Goal: Task Accomplishment & Management: Manage account settings

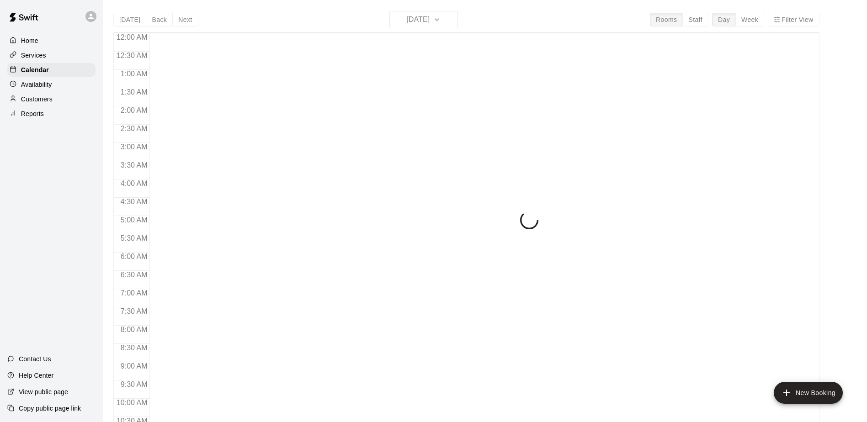
scroll to position [311, 0]
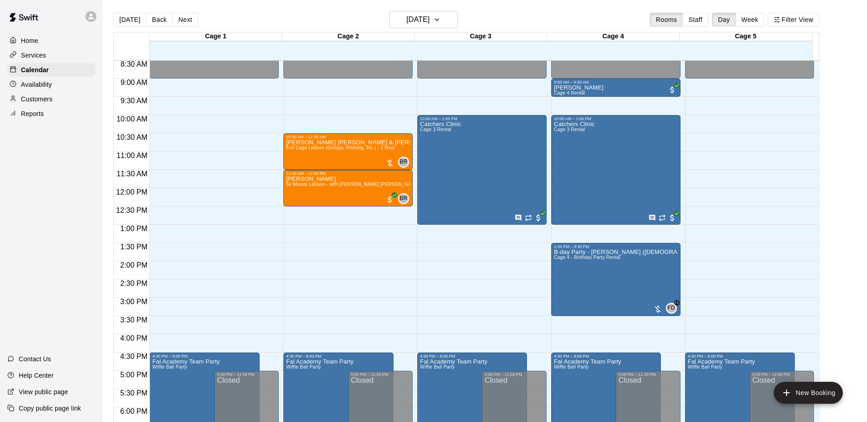
click at [51, 192] on div "Home Services Calendar Availability Customers Reports Contact Us Help Center Vi…" at bounding box center [51, 211] width 103 height 422
click at [73, 169] on div "Home Services Calendar Availability Customers Reports Contact Us Help Center Vi…" at bounding box center [51, 211] width 103 height 422
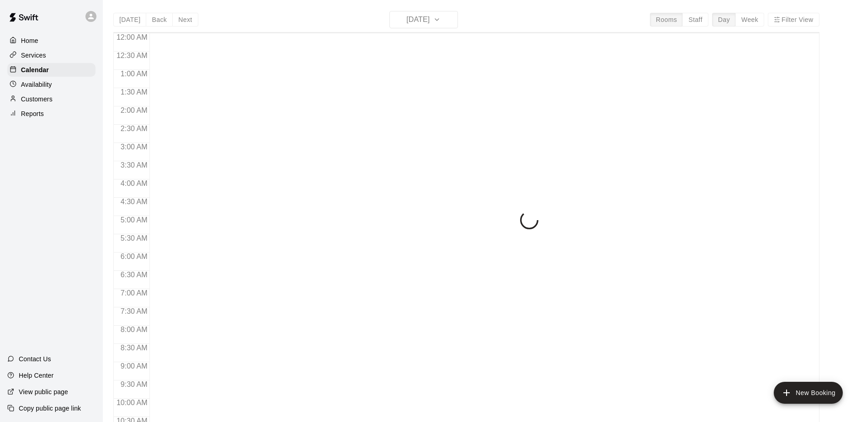
scroll to position [327, 0]
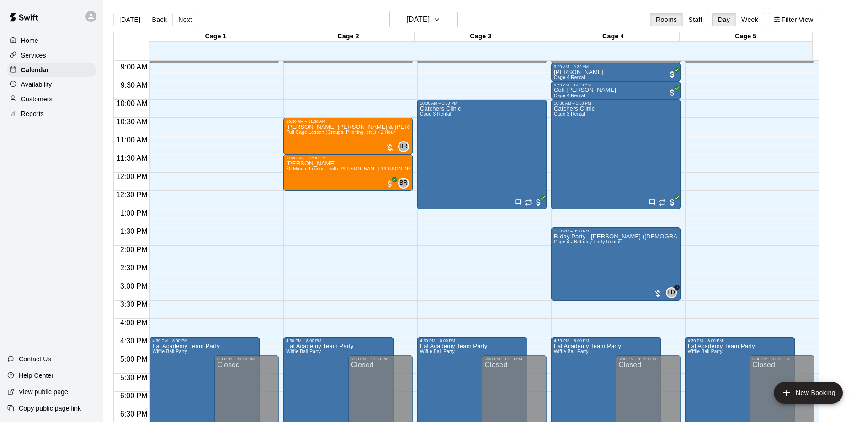
click at [70, 258] on div "Home Services Calendar Availability Customers Reports Contact Us Help Center Vi…" at bounding box center [51, 211] width 103 height 422
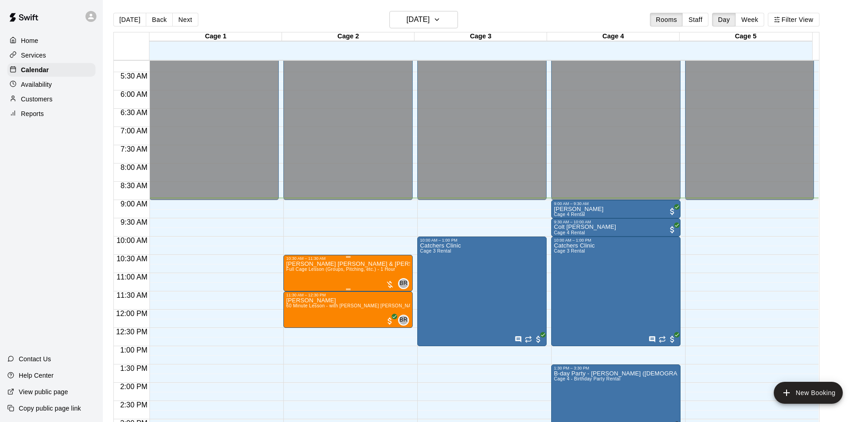
scroll to position [235, 0]
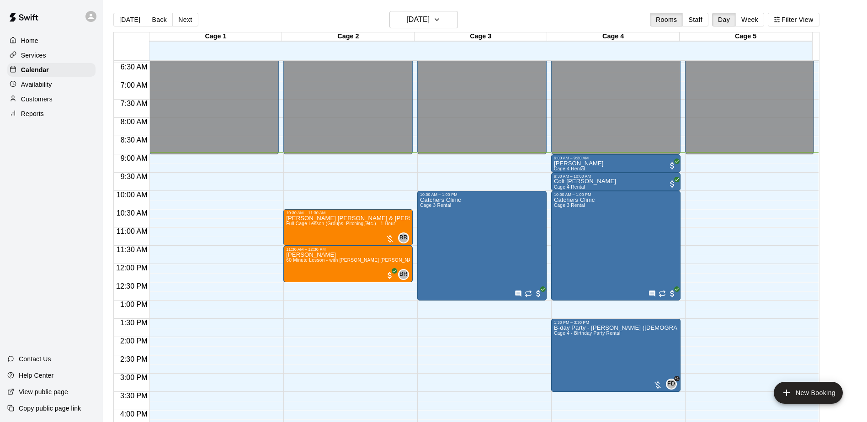
click at [43, 257] on div "Home Services Calendar Availability Customers Reports Contact Us Help Center Vi…" at bounding box center [51, 211] width 103 height 422
click at [45, 257] on div "Home Services Calendar Availability Customers Reports Contact Us Help Center Vi…" at bounding box center [51, 211] width 103 height 422
click at [46, 255] on div "Home Services Calendar Availability Customers Reports Contact Us Help Center Vi…" at bounding box center [51, 211] width 103 height 422
click at [45, 255] on div "Home Services Calendar Availability Customers Reports Contact Us Help Center Vi…" at bounding box center [51, 211] width 103 height 422
click at [28, 102] on p "Customers" at bounding box center [37, 99] width 32 height 9
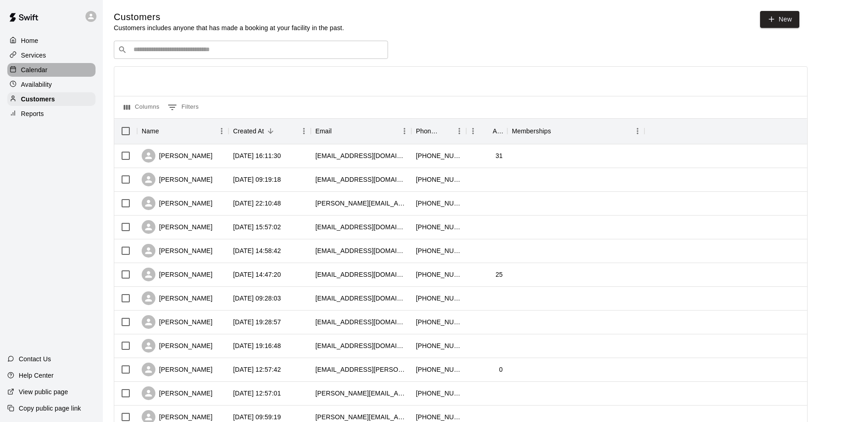
click at [36, 70] on p "Calendar" at bounding box center [34, 69] width 27 height 9
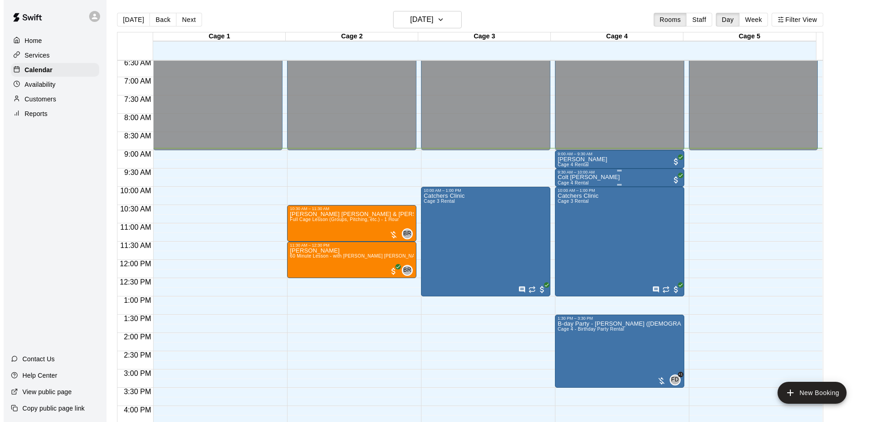
scroll to position [235, 0]
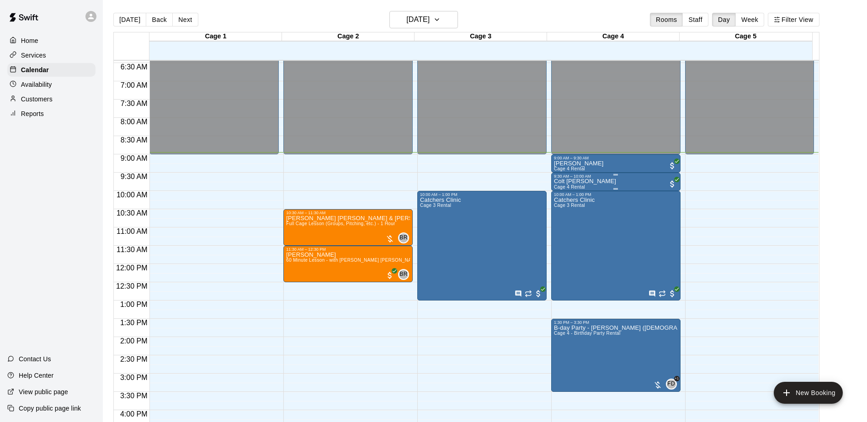
click at [625, 183] on div "Colt Crum Cage 4 Rental" at bounding box center [616, 390] width 124 height 422
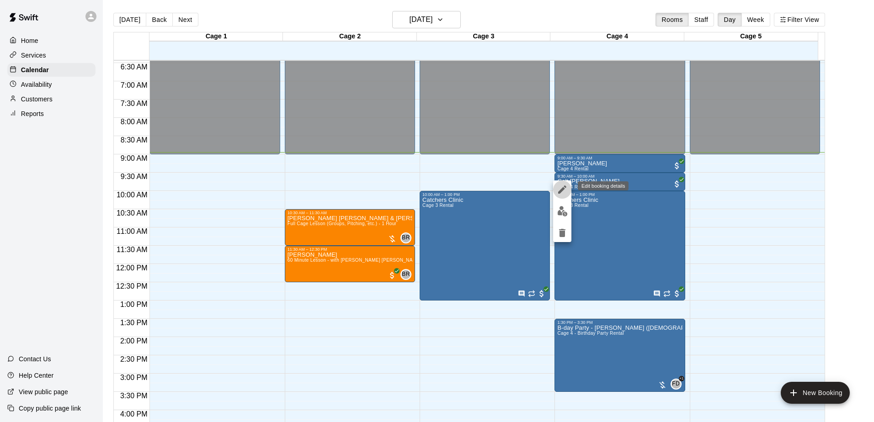
click at [564, 189] on icon "edit" at bounding box center [562, 190] width 8 height 8
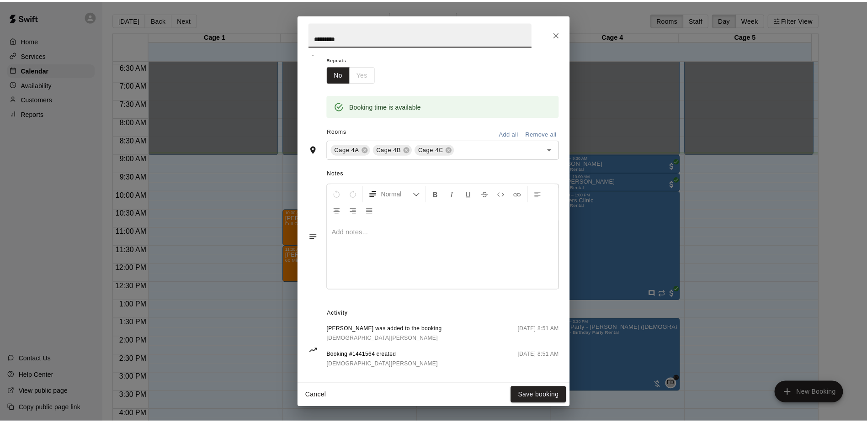
scroll to position [160, 0]
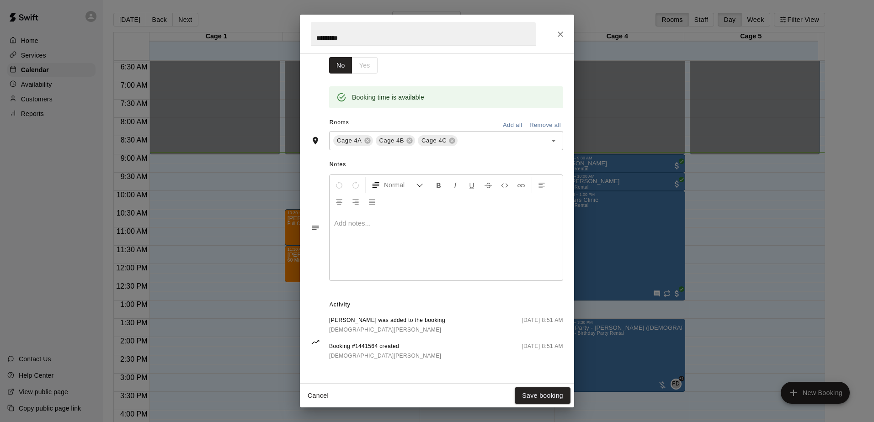
click at [81, 243] on div "**********" at bounding box center [437, 211] width 874 height 422
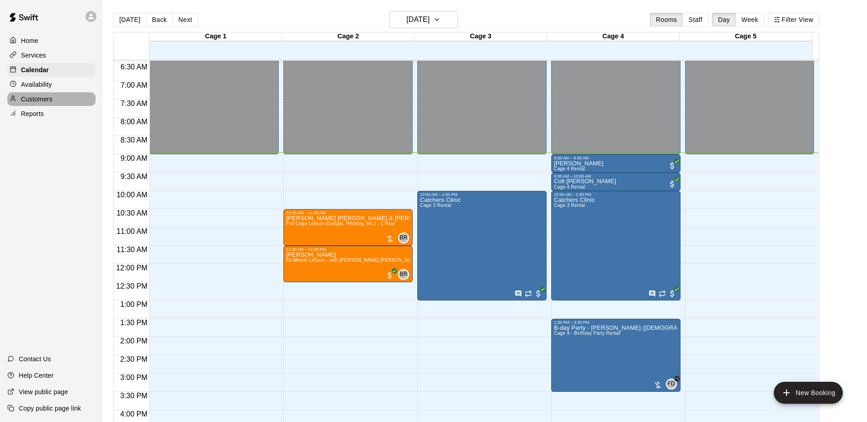
click at [43, 99] on p "Customers" at bounding box center [37, 99] width 32 height 9
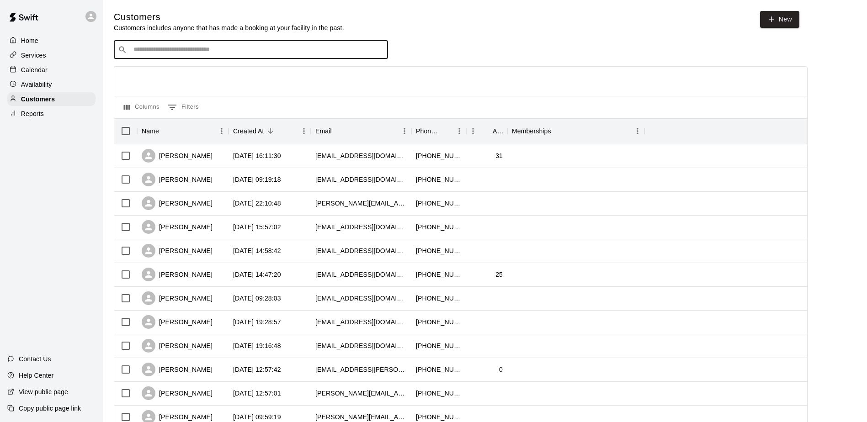
click at [165, 48] on input "Search customers by name or email" at bounding box center [257, 49] width 253 height 9
type input "****"
click at [196, 77] on div "Colt Crum usichk@gmail.com" at bounding box center [259, 75] width 241 height 20
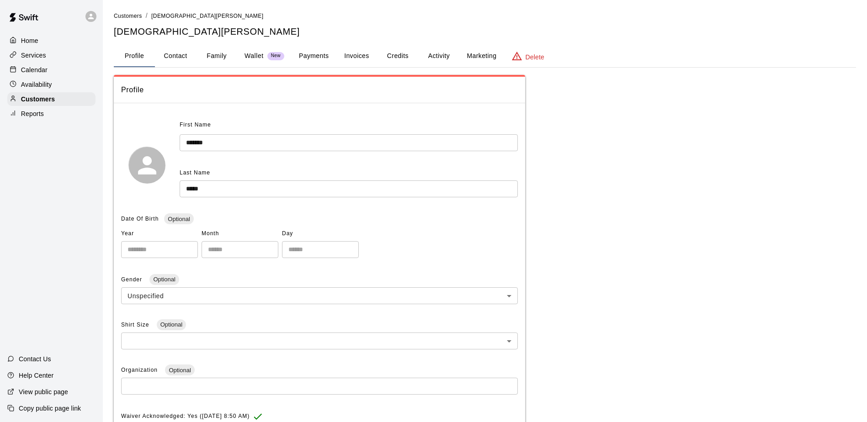
click at [71, 192] on div "Home Services Calendar Availability Customers Reports Contact Us Help Center Vi…" at bounding box center [51, 211] width 103 height 422
click at [221, 55] on button "Family" at bounding box center [216, 56] width 41 height 22
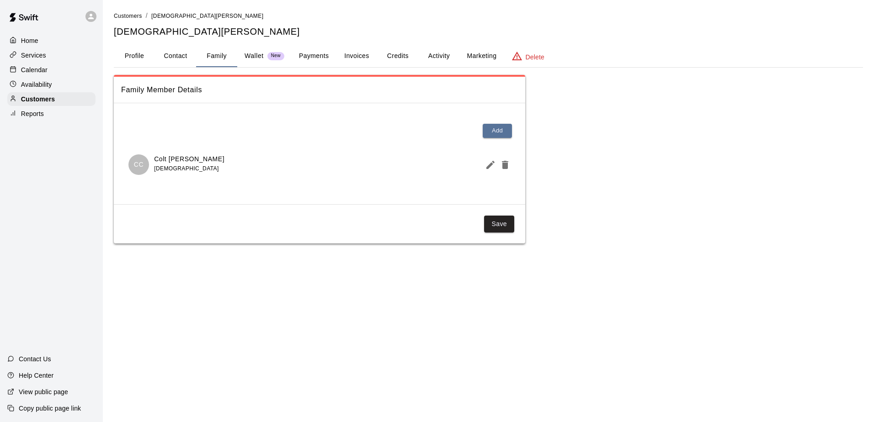
click at [68, 192] on div "Home Services Calendar Availability Customers Reports Contact Us Help Center Vi…" at bounding box center [51, 211] width 103 height 422
click at [61, 196] on div "Home Services Calendar Availability Customers Reports Contact Us Help Center Vi…" at bounding box center [51, 211] width 103 height 422
click at [64, 196] on div "Home Services Calendar Availability Customers Reports Contact Us Help Center Vi…" at bounding box center [51, 211] width 103 height 422
click at [41, 86] on p "Availability" at bounding box center [36, 84] width 31 height 9
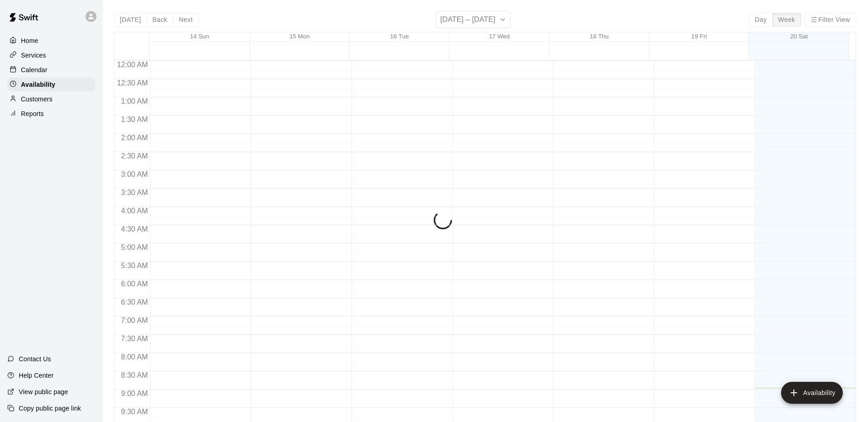
scroll to position [327, 0]
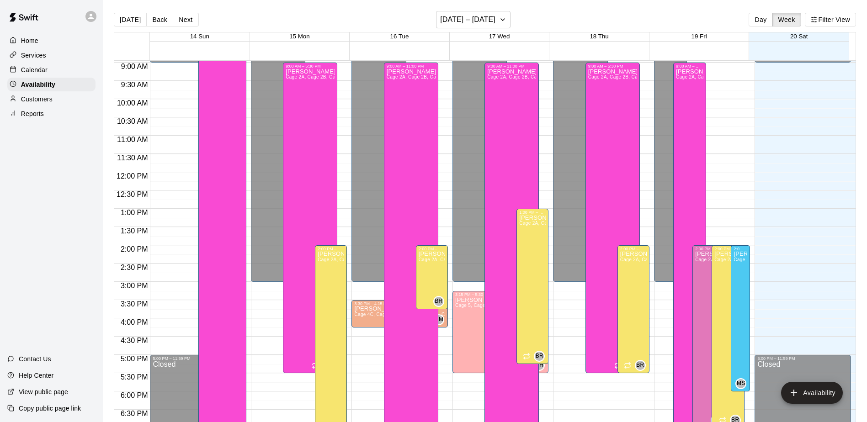
click at [26, 71] on p "Calendar" at bounding box center [34, 69] width 27 height 9
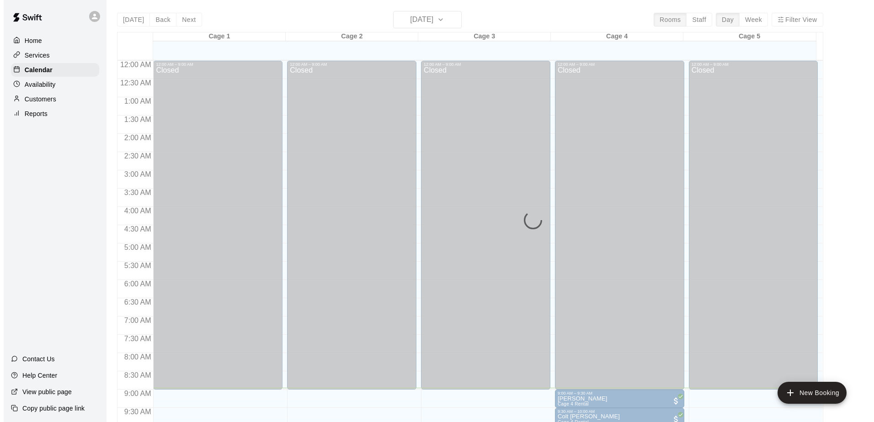
scroll to position [327, 0]
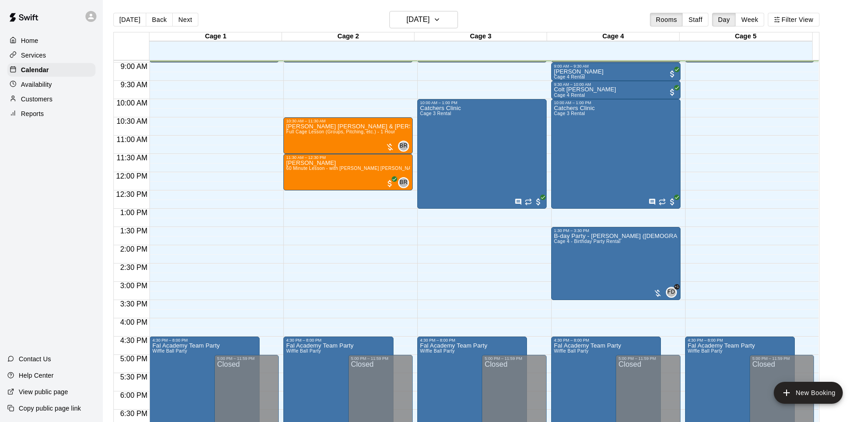
click at [845, 222] on main "Today Back Next Saturday Sep 20 Rooms Staff Day Week Filter View Cage 1 20 Sat …" at bounding box center [484, 222] width 757 height 422
click at [588, 93] on div "Colt Crum Cage 4 Rental" at bounding box center [616, 298] width 124 height 422
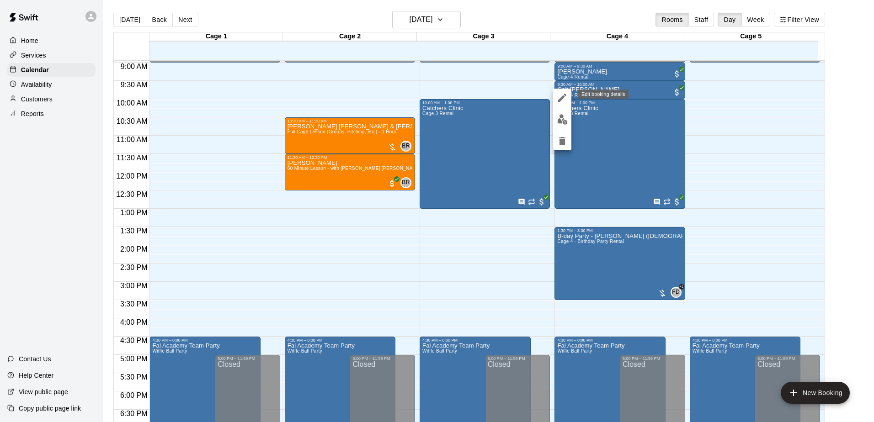
click at [561, 101] on icon "edit" at bounding box center [562, 98] width 8 height 8
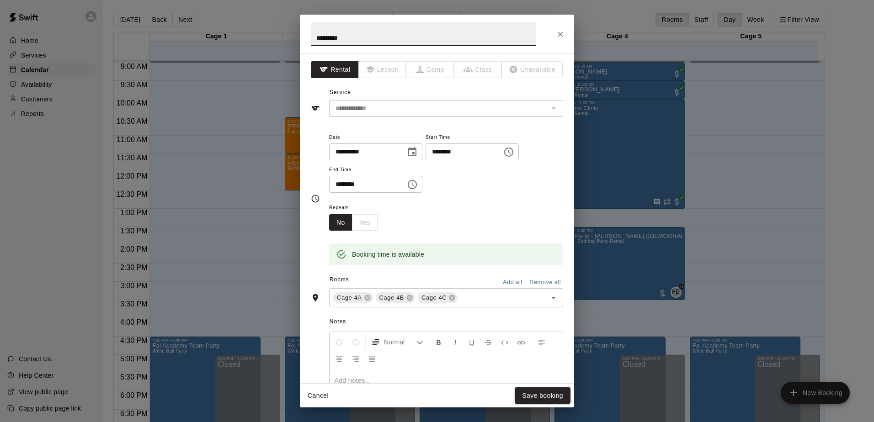
click at [500, 201] on div "**********" at bounding box center [446, 167] width 234 height 71
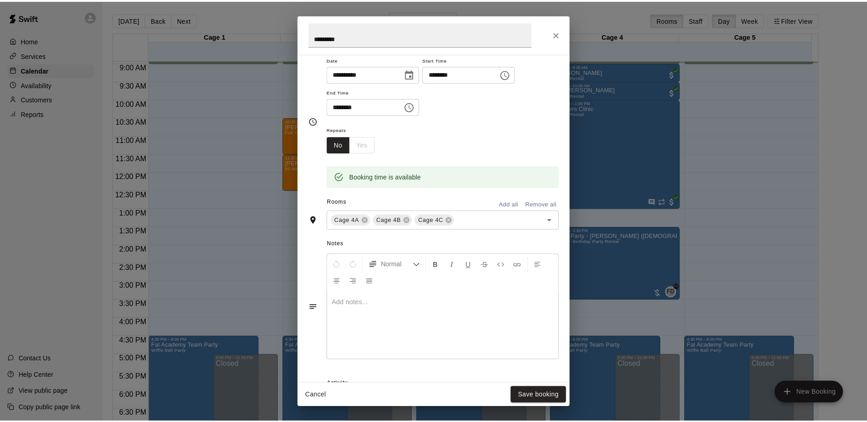
scroll to position [68, 0]
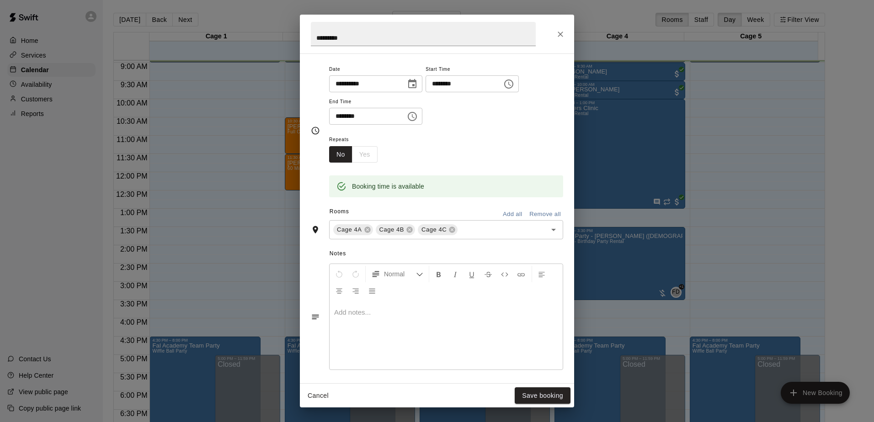
click at [55, 215] on div "**********" at bounding box center [437, 211] width 874 height 422
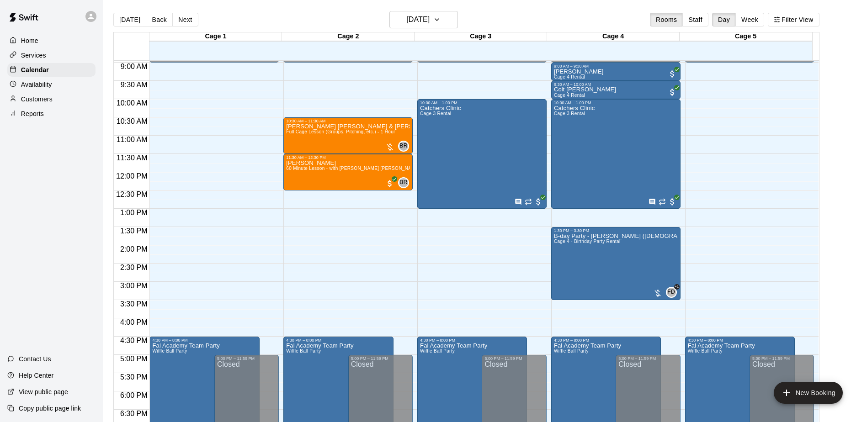
click at [94, 224] on div "Home Services Calendar Availability Customers Reports Contact Us Help Center Vi…" at bounding box center [51, 211] width 103 height 422
click at [91, 228] on div "Home Services Calendar Availability Customers Reports Contact Us Help Center Vi…" at bounding box center [51, 211] width 103 height 422
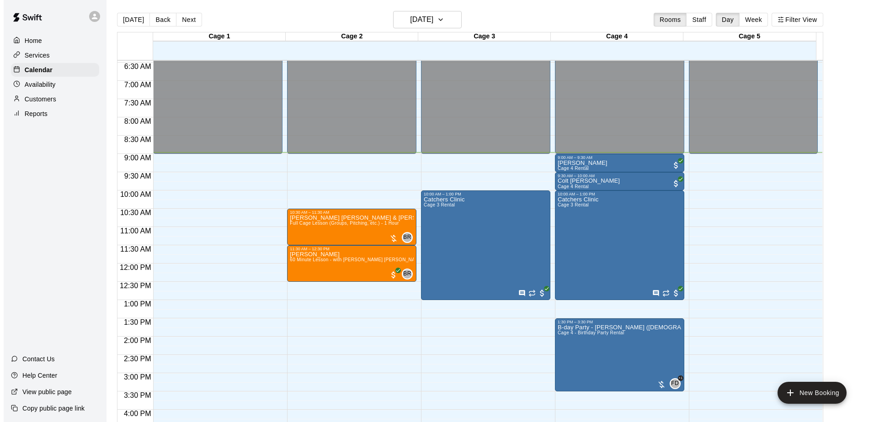
scroll to position [282, 0]
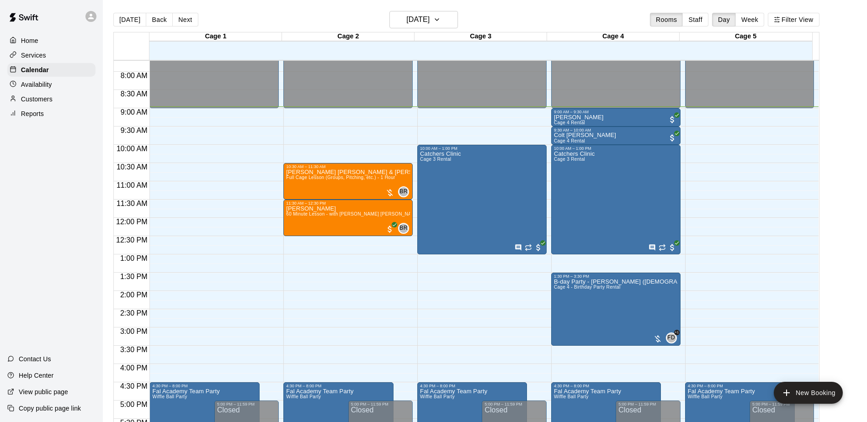
click at [79, 240] on div "Home Services Calendar Availability Customers Reports Contact Us Help Center Vi…" at bounding box center [51, 211] width 103 height 422
click at [81, 240] on div "Home Services Calendar Availability Customers Reports Contact Us Help Center Vi…" at bounding box center [51, 211] width 103 height 422
click at [82, 235] on div "Home Services Calendar Availability Customers Reports Contact Us Help Center Vi…" at bounding box center [51, 211] width 103 height 422
click at [602, 117] on div "Trevor Jepma Cage 4 Rental" at bounding box center [616, 325] width 124 height 422
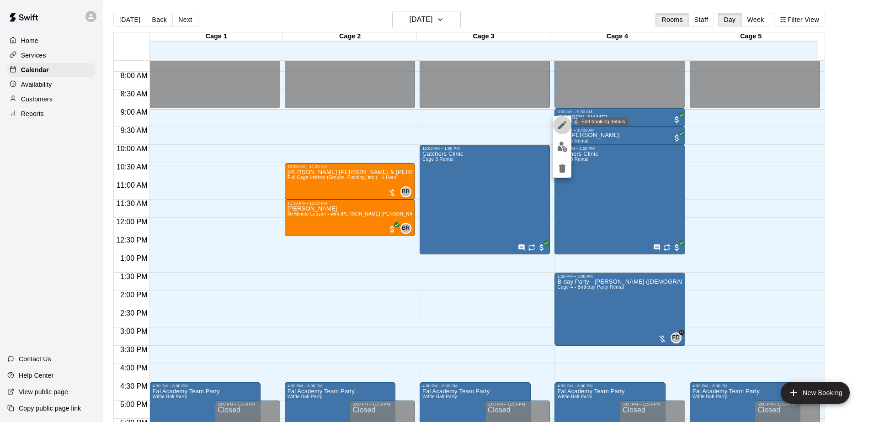
click at [564, 127] on icon "edit" at bounding box center [562, 125] width 11 height 11
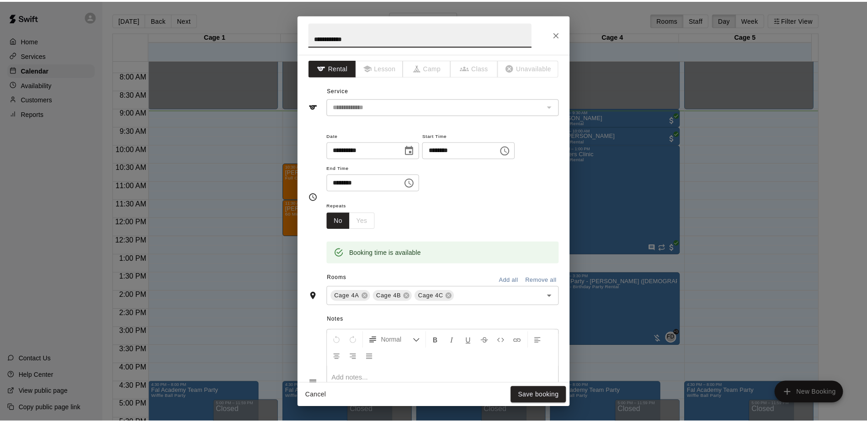
scroll to position [0, 0]
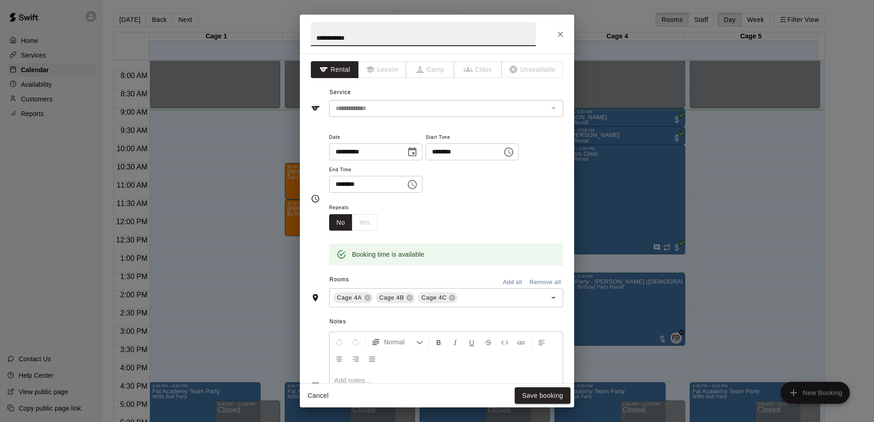
click at [40, 201] on div "**********" at bounding box center [437, 211] width 874 height 422
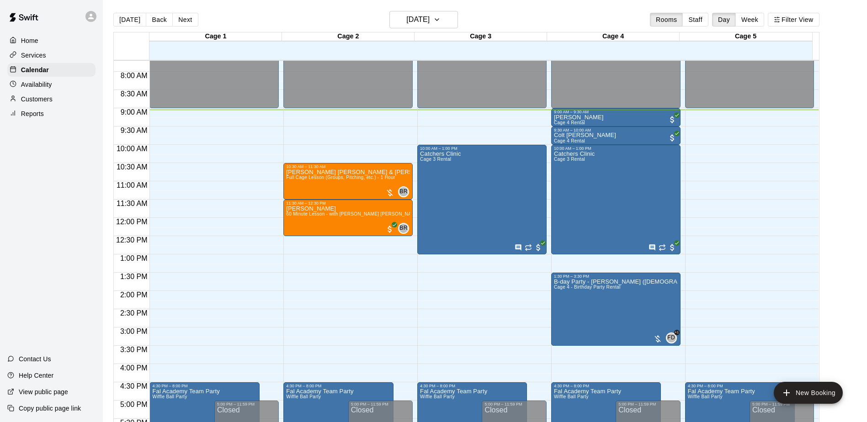
click at [51, 202] on div "Home Services Calendar Availability Customers Reports Contact Us Help Center Vi…" at bounding box center [51, 211] width 103 height 422
click at [53, 195] on div "Home Services Calendar Availability Customers Reports Contact Us Help Center Vi…" at bounding box center [51, 211] width 103 height 422
click at [55, 193] on div "Home Services Calendar Availability Customers Reports Contact Us Help Center Vi…" at bounding box center [51, 211] width 103 height 422
click at [36, 229] on div "Home Services Calendar Availability Customers Reports Contact Us Help Center Vi…" at bounding box center [51, 211] width 103 height 422
click at [30, 266] on div "Home Services Calendar Availability Customers Reports Contact Us Help Center Vi…" at bounding box center [51, 211] width 103 height 422
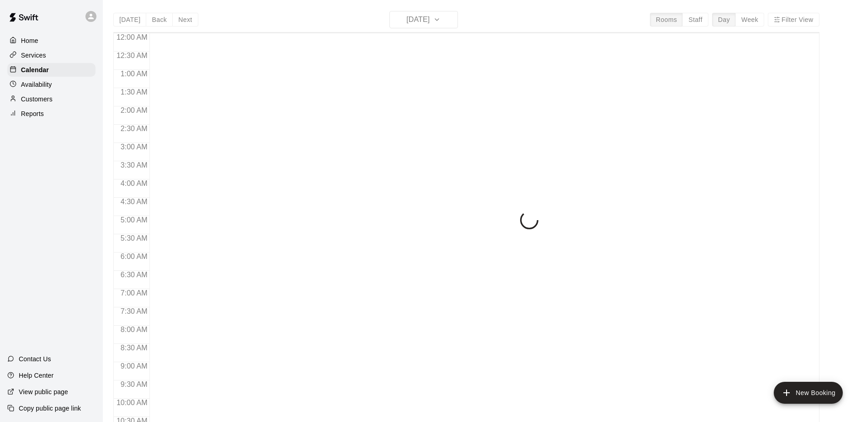
scroll to position [332, 0]
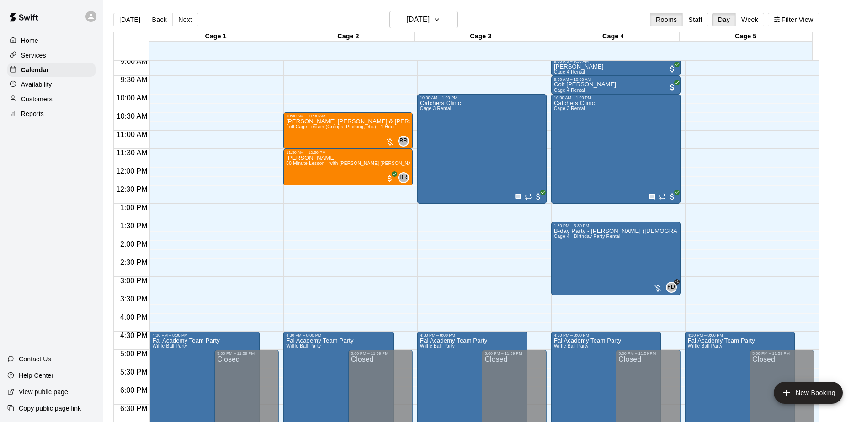
click at [52, 196] on div "Home Services Calendar Availability Customers Reports Contact Us Help Center Vi…" at bounding box center [51, 211] width 103 height 422
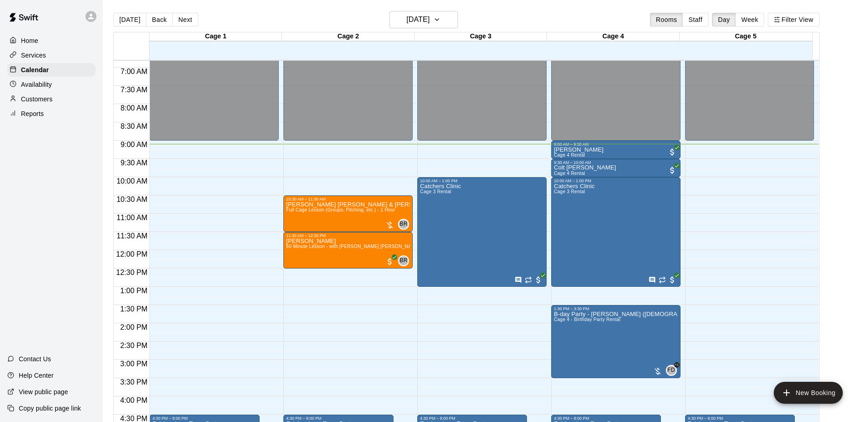
scroll to position [241, 0]
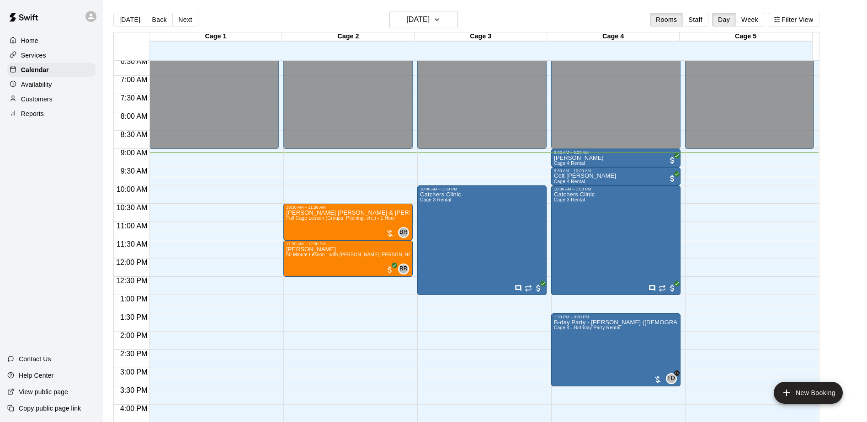
click at [78, 235] on div "Home Services Calendar Availability Customers Reports Contact Us Help Center Vi…" at bounding box center [51, 211] width 103 height 422
click at [65, 94] on div "Customers" at bounding box center [51, 99] width 88 height 14
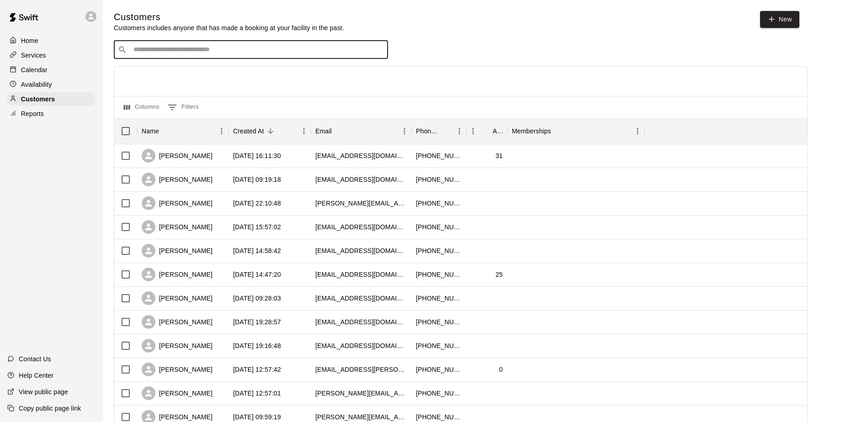
click at [140, 47] on input "Search customers by name or email" at bounding box center [257, 49] width 253 height 9
type input "*****"
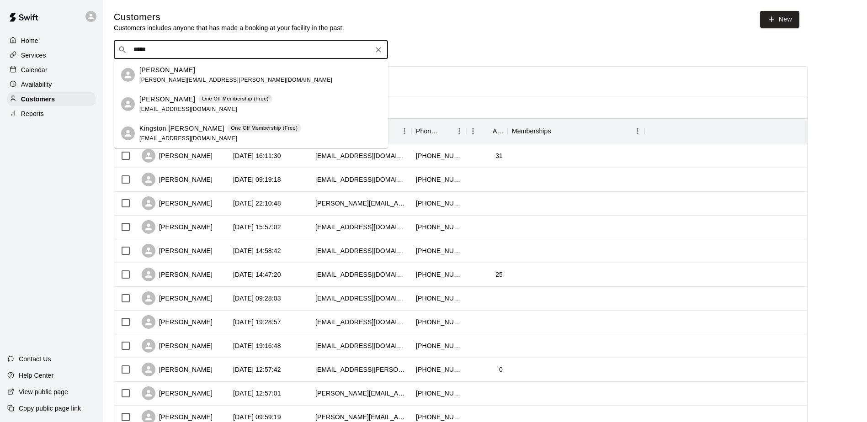
click at [176, 95] on p "[PERSON_NAME]" at bounding box center [167, 100] width 56 height 10
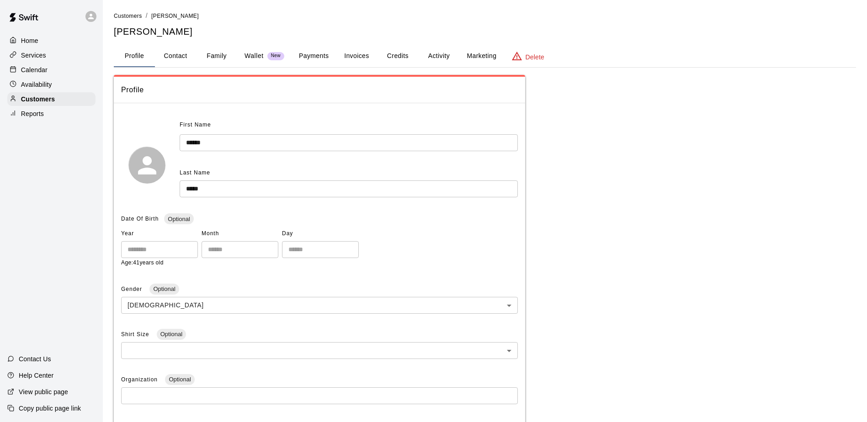
click at [257, 55] on p "Wallet" at bounding box center [254, 56] width 19 height 10
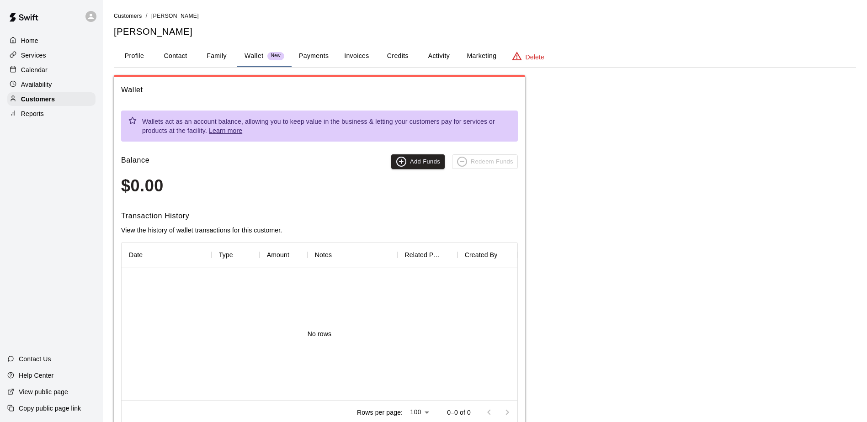
click at [314, 51] on button "Payments" at bounding box center [314, 56] width 44 height 22
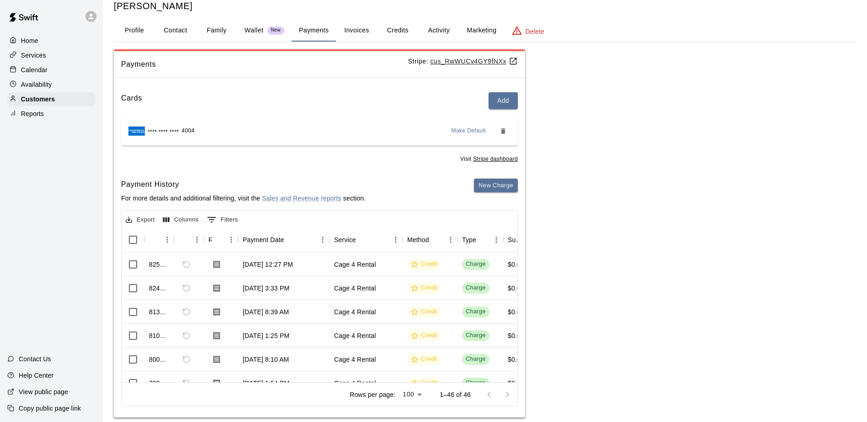
scroll to position [39, 0]
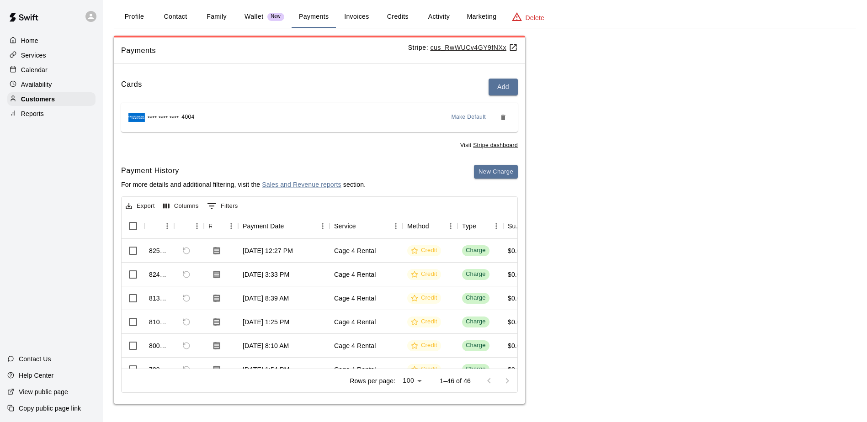
click at [683, 179] on div "Payments Stripe: cus_RwWUCv4GY9fNXx Cards Add **** **** **** 4004 Make Default …" at bounding box center [485, 220] width 742 height 369
click at [703, 205] on div "Payments Stripe: cus_RwWUCv4GY9fNXx Cards Add **** **** **** 4004 Make Default …" at bounding box center [485, 220] width 742 height 369
click at [43, 99] on p "Customers" at bounding box center [38, 99] width 34 height 9
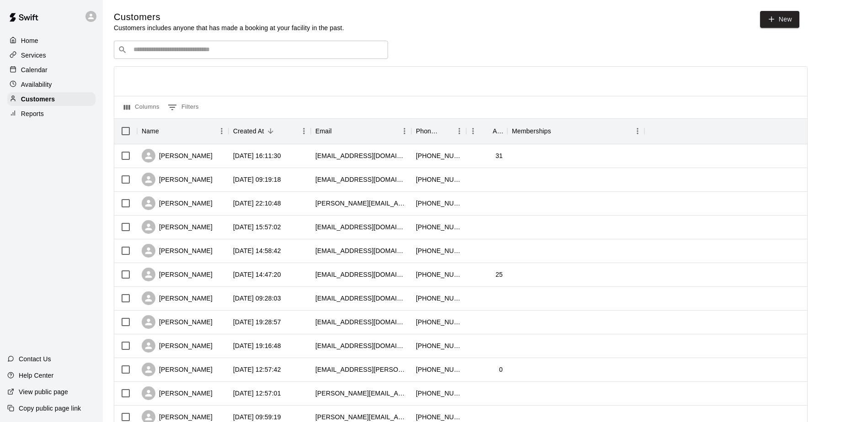
click at [36, 75] on p "Calendar" at bounding box center [34, 69] width 27 height 9
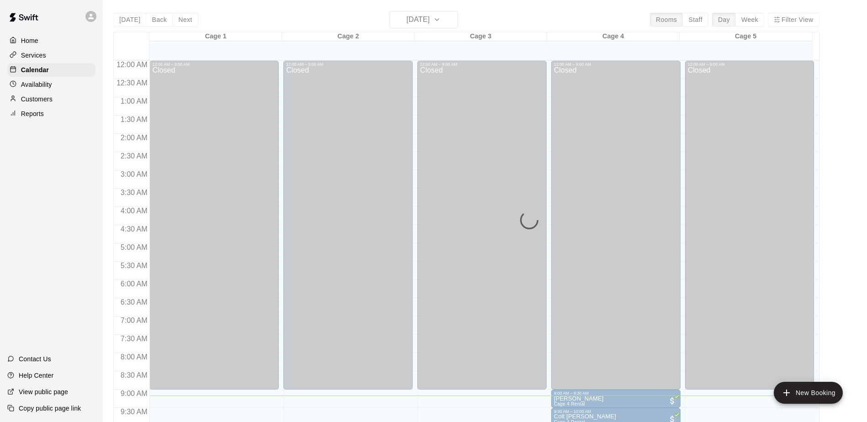
scroll to position [335, 0]
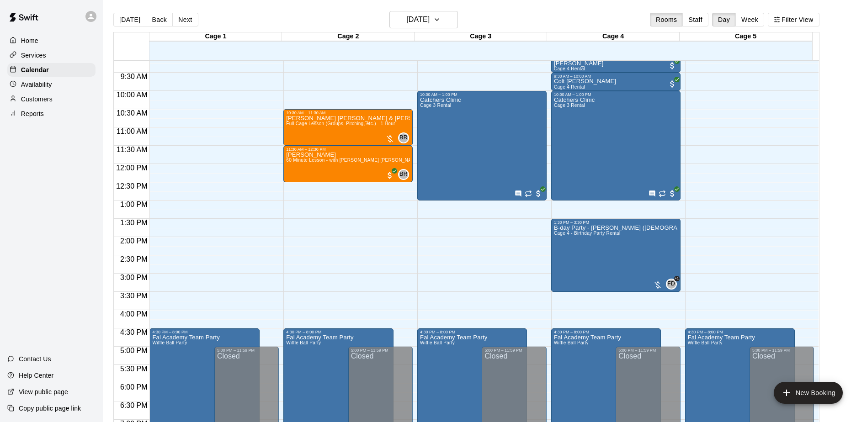
click at [37, 199] on div "Home Services Calendar Availability Customers Reports Contact Us Help Center Vi…" at bounding box center [51, 211] width 103 height 422
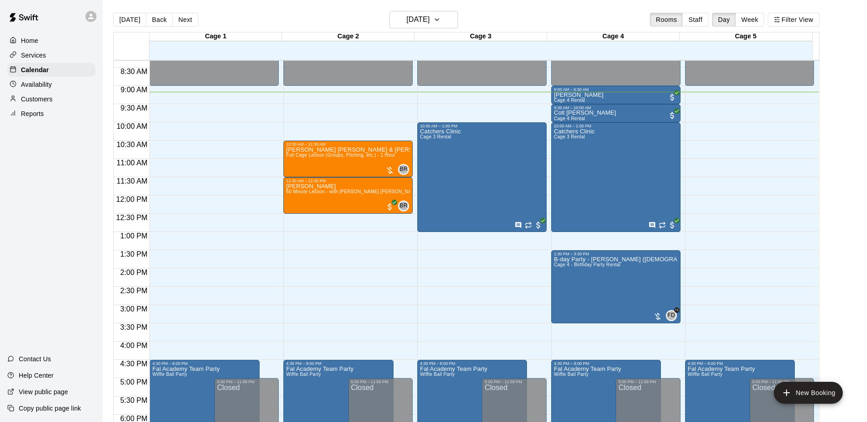
scroll to position [290, 0]
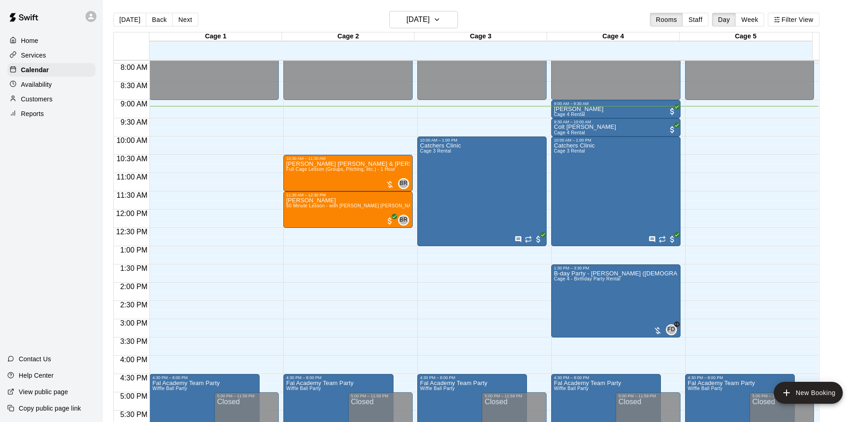
click at [81, 207] on div "Home Services Calendar Availability Customers Reports Contact Us Help Center Vi…" at bounding box center [51, 211] width 103 height 422
click at [77, 171] on div "Home Services Calendar Availability Customers Reports Contact Us Help Center Vi…" at bounding box center [51, 211] width 103 height 422
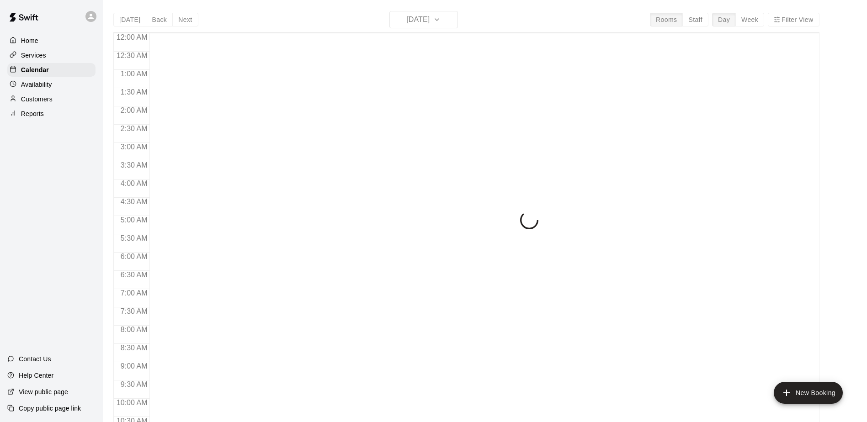
scroll to position [337, 0]
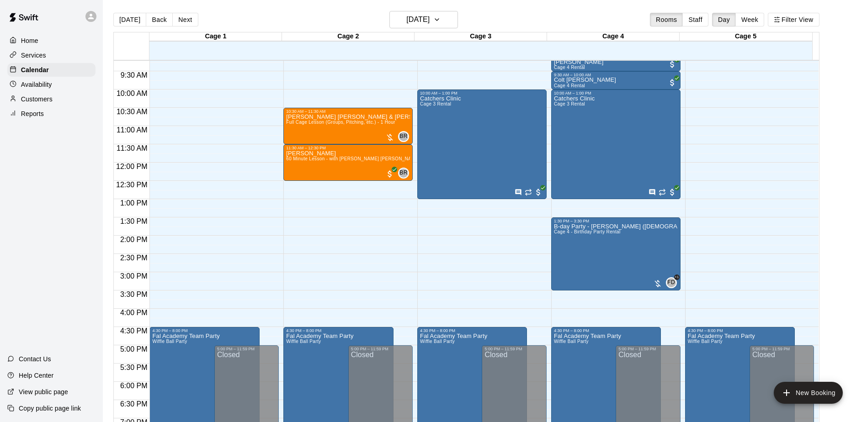
click at [55, 268] on div "Home Services Calendar Availability Customers Reports Contact Us Help Center Vi…" at bounding box center [51, 211] width 103 height 422
click at [53, 234] on div "Home Services Calendar Availability Customers Reports Contact Us Help Center Vi…" at bounding box center [51, 211] width 103 height 422
drag, startPoint x: 61, startPoint y: 236, endPoint x: 55, endPoint y: 232, distance: 7.2
click at [55, 232] on div "Home Services Calendar Availability Customers Reports Contact Us Help Center Vi…" at bounding box center [51, 211] width 103 height 422
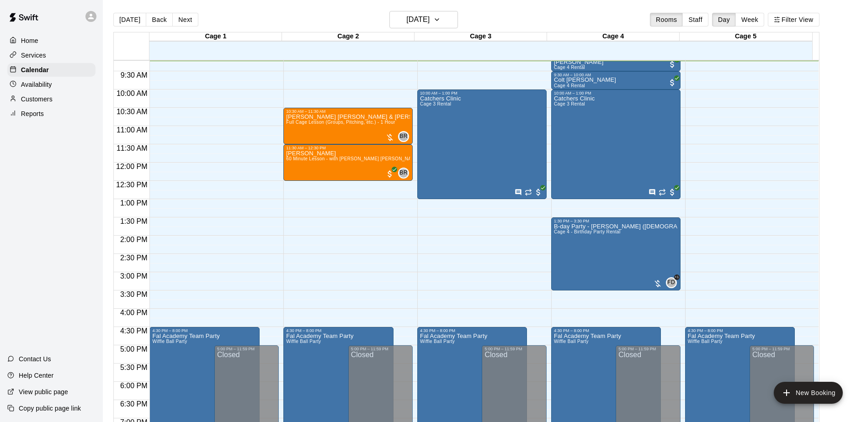
click at [63, 186] on div "Home Services Calendar Availability Customers Reports Contact Us Help Center Vi…" at bounding box center [51, 211] width 103 height 422
drag, startPoint x: 61, startPoint y: 186, endPoint x: 92, endPoint y: 183, distance: 31.2
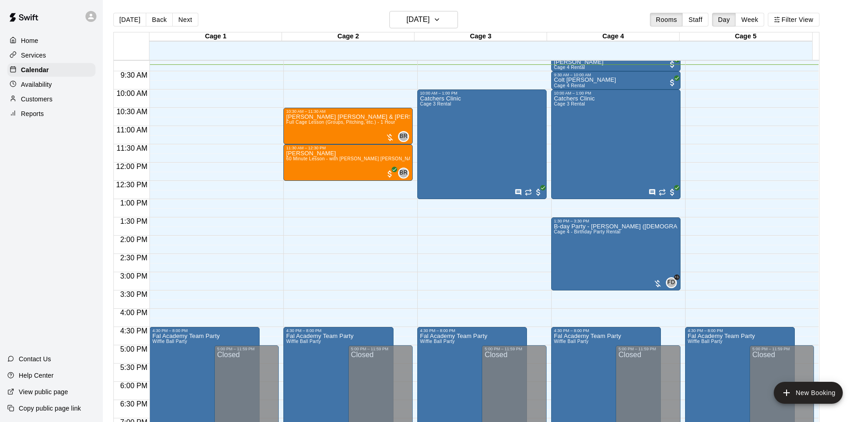
click at [70, 184] on div "Home Services Calendar Availability Customers Reports Contact Us Help Center Vi…" at bounding box center [51, 211] width 103 height 422
click at [586, 80] on div "Colt Crum Cage 4 Rental" at bounding box center [616, 288] width 124 height 422
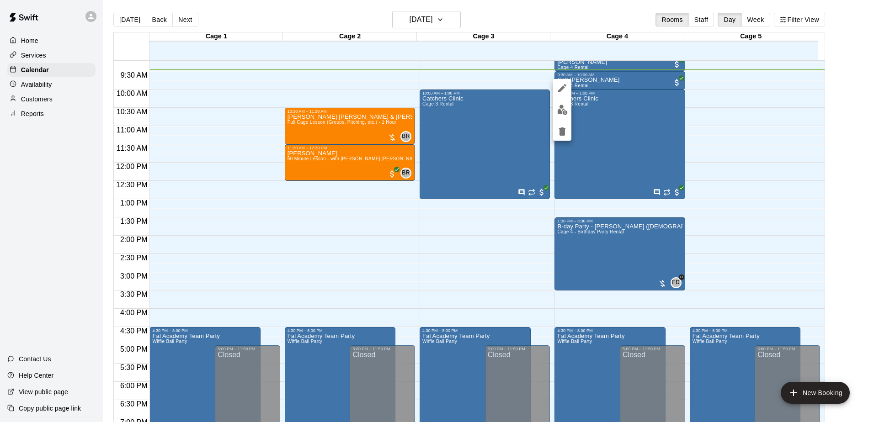
click at [855, 117] on div at bounding box center [437, 211] width 874 height 422
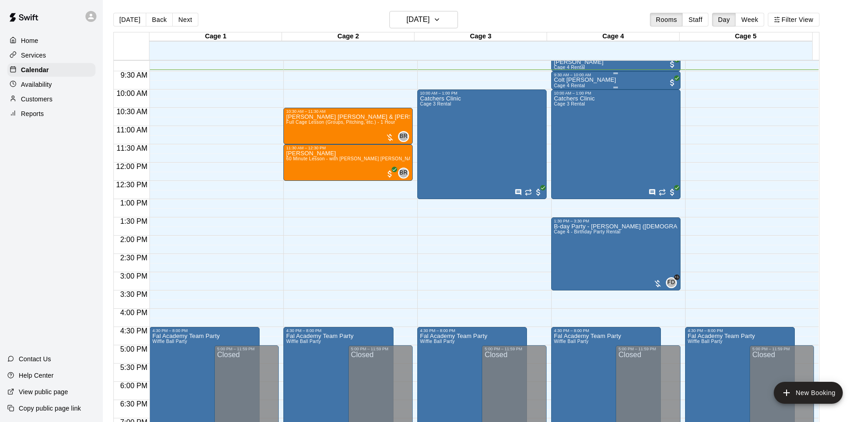
click at [578, 77] on div "9:30 AM – 10:00 AM" at bounding box center [616, 75] width 124 height 5
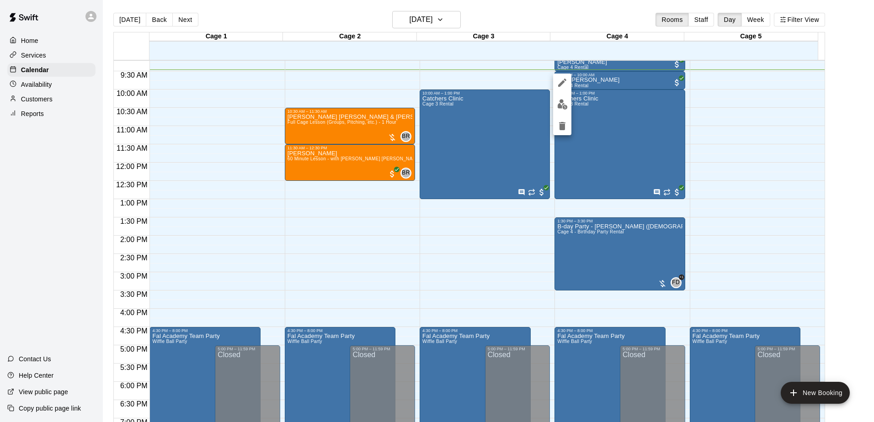
click at [841, 147] on div at bounding box center [437, 211] width 874 height 422
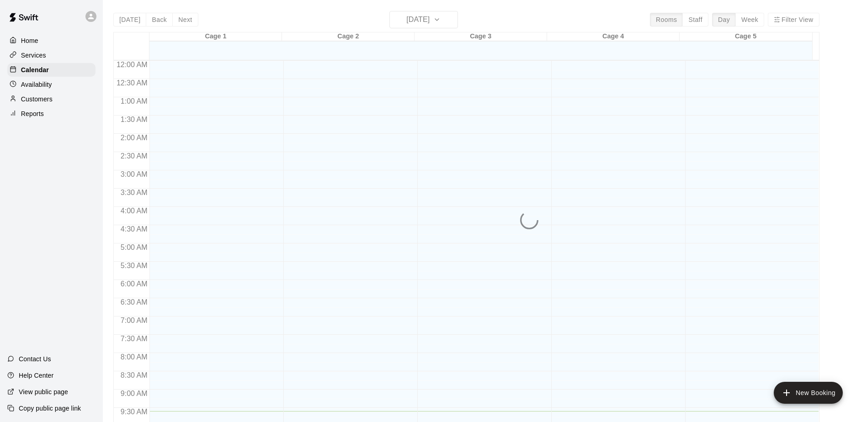
scroll to position [351, 0]
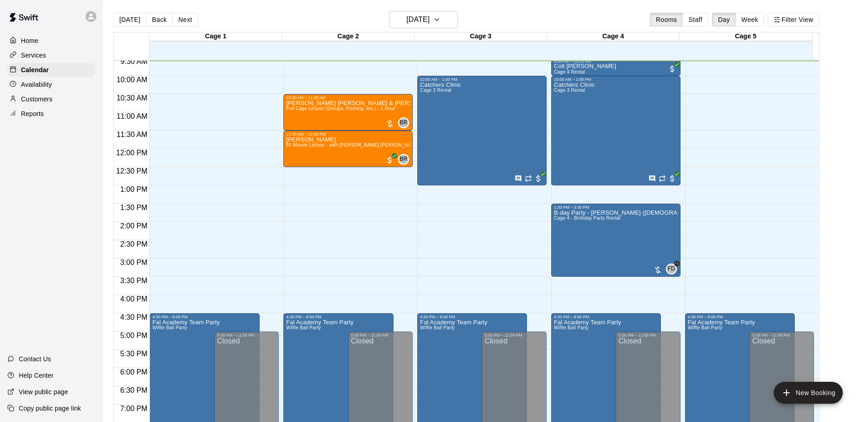
click at [59, 177] on div "Home Services Calendar Availability Customers Reports Contact Us Help Center Vi…" at bounding box center [51, 211] width 103 height 422
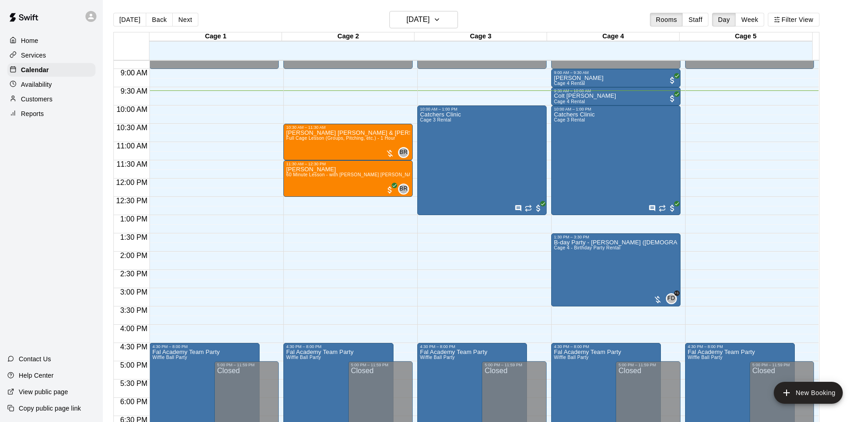
scroll to position [305, 0]
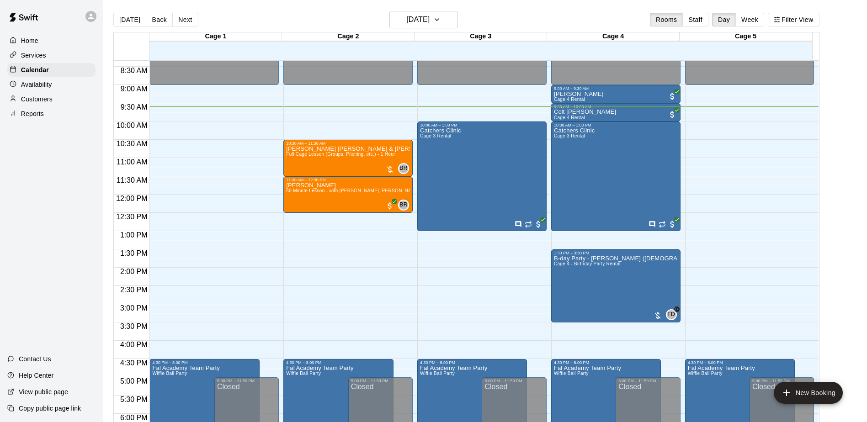
click at [43, 220] on div "Home Services Calendar Availability Customers Reports Contact Us Help Center Vi…" at bounding box center [51, 211] width 103 height 422
click at [46, 200] on div "Home Services Calendar Availability Customers Reports Contact Us Help Center Vi…" at bounding box center [51, 211] width 103 height 422
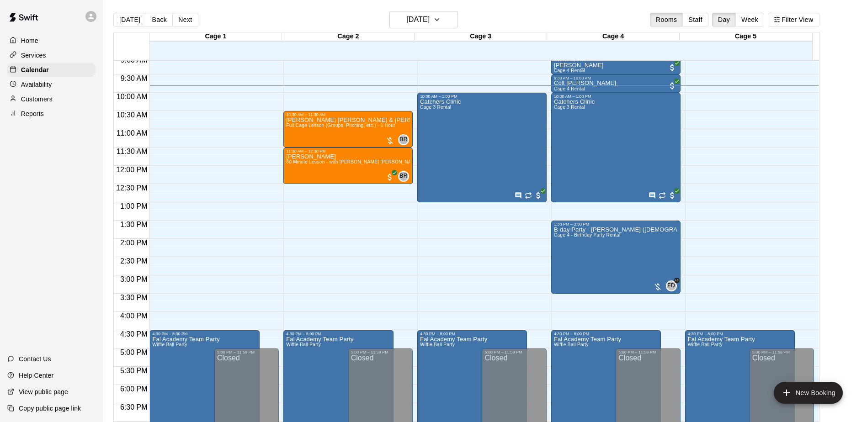
scroll to position [313, 0]
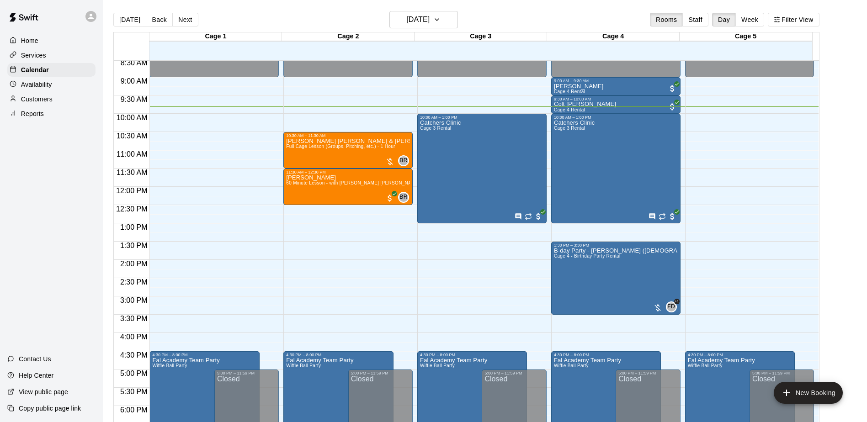
click at [77, 207] on div "Home Services Calendar Availability Customers Reports Contact Us Help Center Vi…" at bounding box center [51, 211] width 103 height 422
click at [54, 210] on div "Home Services Calendar Availability Customers Reports Contact Us Help Center Vi…" at bounding box center [51, 211] width 103 height 422
click at [52, 224] on div "Home Services Calendar Availability Customers Reports Contact Us Help Center Vi…" at bounding box center [51, 211] width 103 height 422
click at [118, 211] on span "12:30 PM" at bounding box center [132, 209] width 36 height 8
click at [96, 229] on div "Home Services Calendar Availability Customers Reports Contact Us Help Center Vi…" at bounding box center [51, 211] width 103 height 422
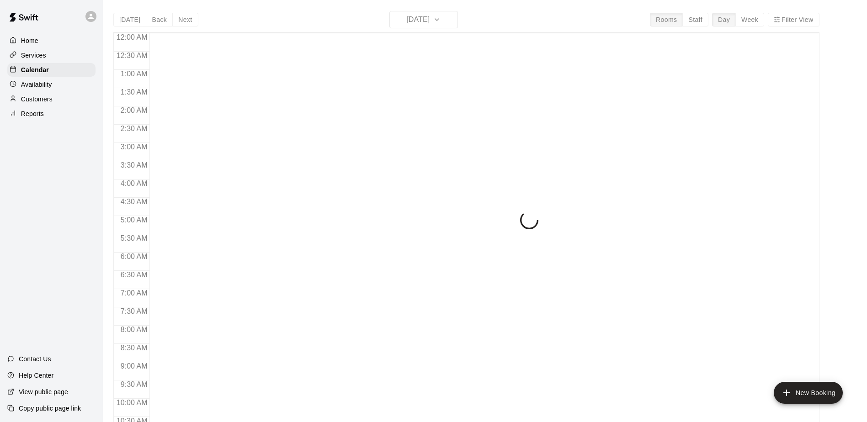
scroll to position [365, 0]
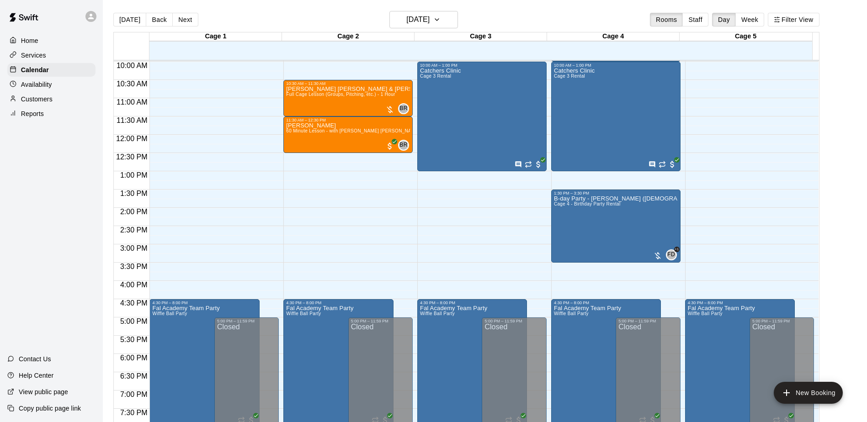
drag, startPoint x: 29, startPoint y: 160, endPoint x: 77, endPoint y: 167, distance: 48.1
click at [77, 167] on div "Home Services Calendar Availability Customers Reports Contact Us Help Center Vi…" at bounding box center [51, 211] width 103 height 422
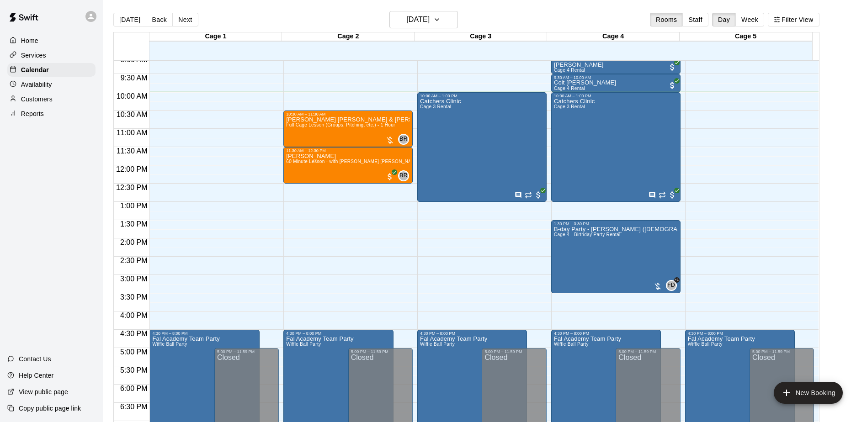
scroll to position [319, 0]
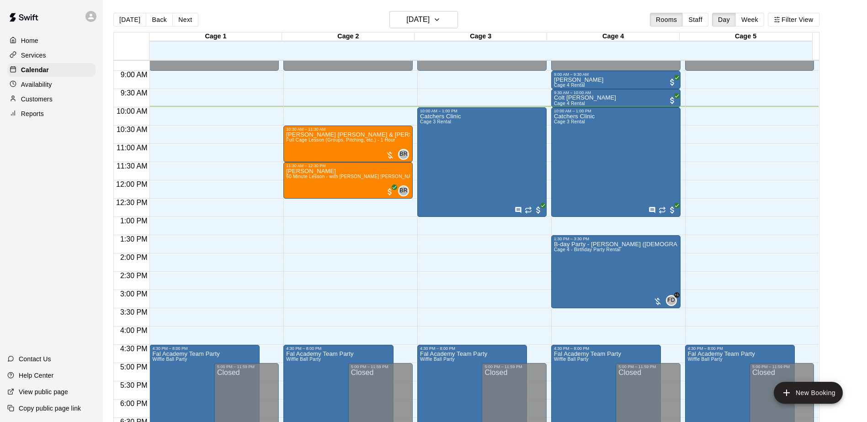
click at [58, 191] on div "Home Services Calendar Availability Customers Reports Contact Us Help Center Vi…" at bounding box center [51, 211] width 103 height 422
click at [47, 170] on div "Home Services Calendar Availability Customers Reports Contact Us Help Center Vi…" at bounding box center [51, 211] width 103 height 422
click at [59, 173] on div "Home Services Calendar Availability Customers Reports Contact Us Help Center Vi…" at bounding box center [51, 211] width 103 height 422
click at [50, 179] on div "Home Services Calendar Availability Customers Reports Contact Us Help Center Vi…" at bounding box center [51, 211] width 103 height 422
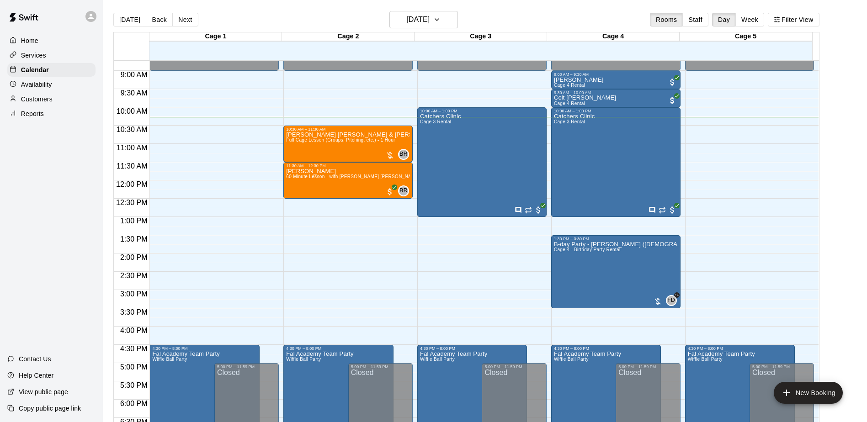
click at [47, 181] on div "Home Services Calendar Availability Customers Reports Contact Us Help Center Vi…" at bounding box center [51, 211] width 103 height 422
click at [41, 182] on div "Home Services Calendar Availability Customers Reports Contact Us Help Center Vi…" at bounding box center [51, 211] width 103 height 422
click at [46, 184] on div "Home Services Calendar Availability Customers Reports Contact Us Help Center Vi…" at bounding box center [51, 211] width 103 height 422
click at [50, 186] on div "Home Services Calendar Availability Customers Reports Contact Us Help Center Vi…" at bounding box center [51, 211] width 103 height 422
click at [61, 185] on div "Home Services Calendar Availability Customers Reports Contact Us Help Center Vi…" at bounding box center [51, 211] width 103 height 422
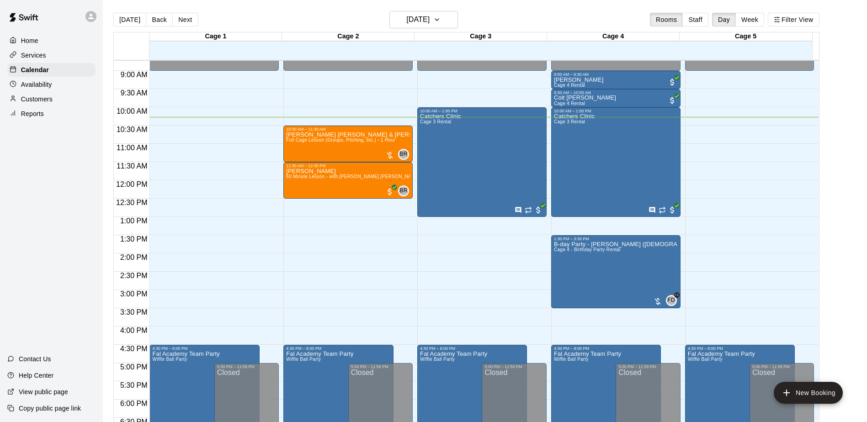
click at [61, 185] on div "Home Services Calendar Availability Customers Reports Contact Us Help Center Vi…" at bounding box center [51, 211] width 103 height 422
click at [48, 173] on div "Home Services Calendar Availability Customers Reports Contact Us Help Center Vi…" at bounding box center [51, 211] width 103 height 422
click at [38, 174] on div "Home Services Calendar Availability Customers Reports Contact Us Help Center Vi…" at bounding box center [51, 211] width 103 height 422
click at [39, 176] on div "Home Services Calendar Availability Customers Reports Contact Us Help Center Vi…" at bounding box center [51, 211] width 103 height 422
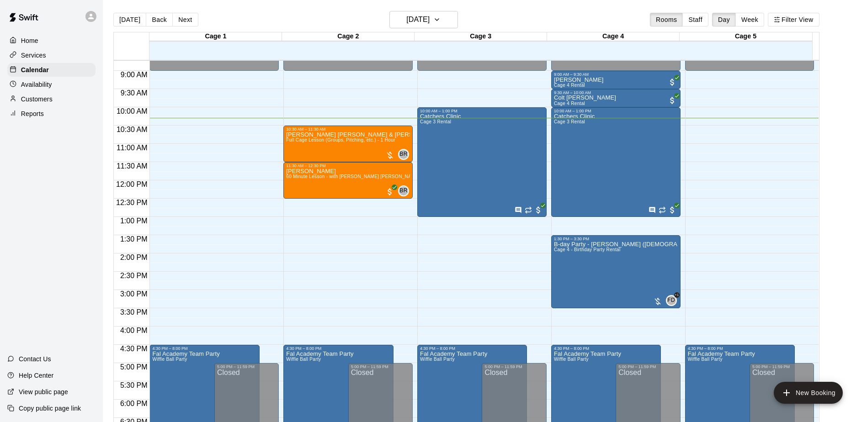
click at [39, 188] on div "Home Services Calendar Availability Customers Reports Contact Us Help Center Vi…" at bounding box center [51, 211] width 103 height 422
click at [194, 19] on button "Next" at bounding box center [185, 20] width 26 height 14
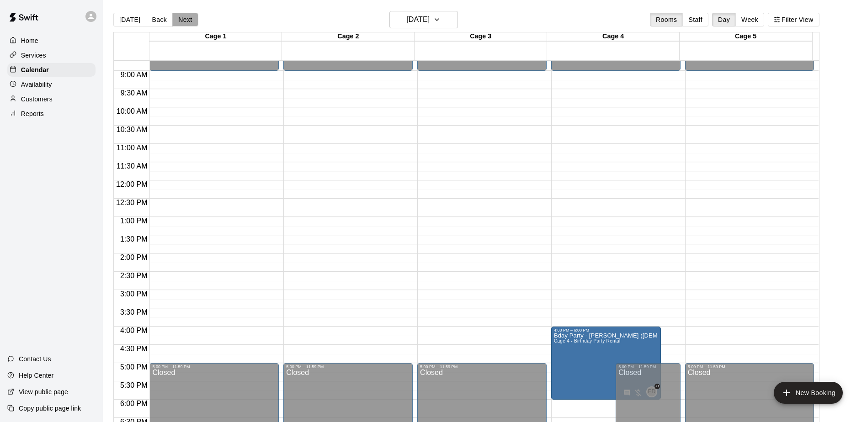
click at [194, 19] on button "Next" at bounding box center [185, 20] width 26 height 14
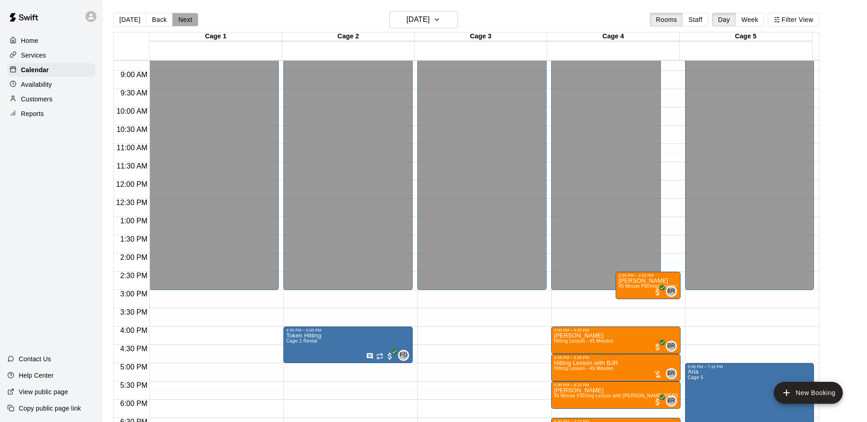
click at [194, 19] on button "Next" at bounding box center [185, 20] width 26 height 14
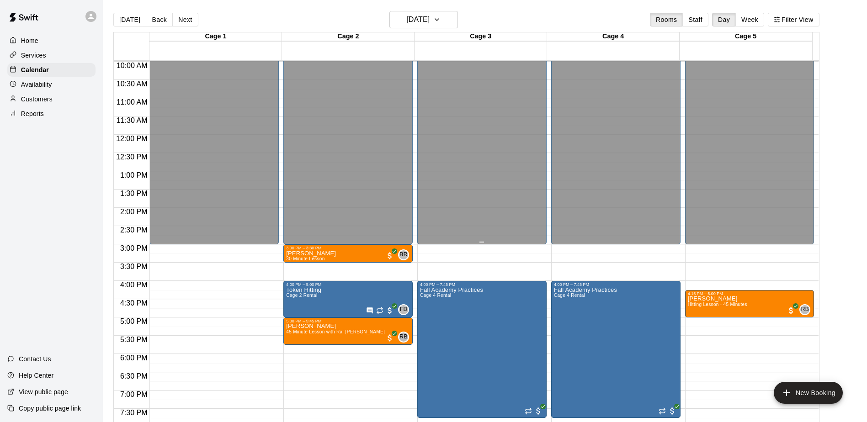
scroll to position [456, 0]
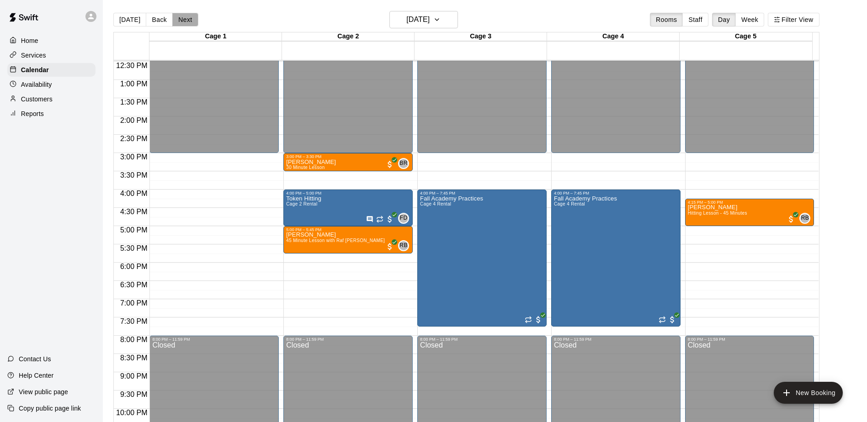
click at [177, 19] on button "Next" at bounding box center [185, 20] width 26 height 14
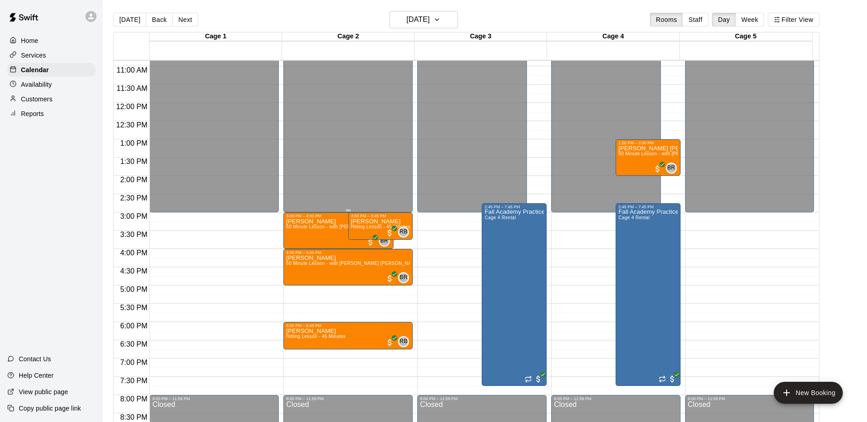
scroll to position [365, 0]
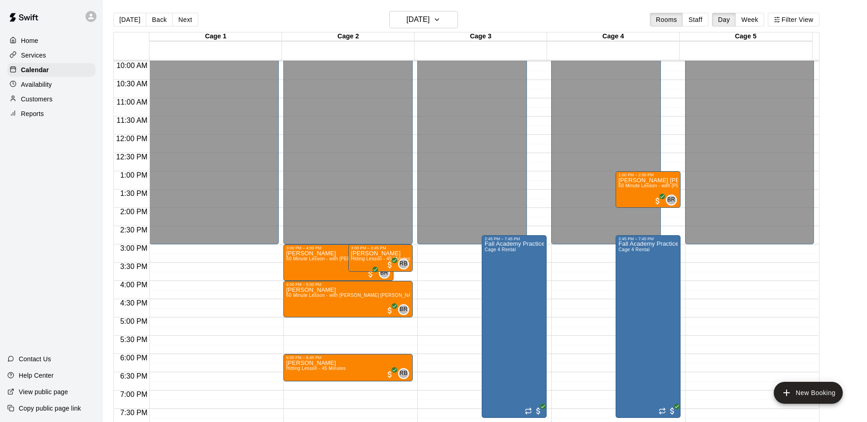
click at [80, 204] on div "Home Services Calendar Availability Customers Reports Contact Us Help Center Vi…" at bounding box center [51, 211] width 103 height 422
click at [75, 215] on div "Home Services Calendar Availability Customers Reports Contact Us Help Center Vi…" at bounding box center [51, 211] width 103 height 422
drag, startPoint x: 90, startPoint y: 205, endPoint x: 84, endPoint y: 205, distance: 6.9
click at [84, 205] on div "Home Services Calendar Availability Customers Reports Contact Us Help Center Vi…" at bounding box center [51, 211] width 103 height 422
click at [85, 205] on div "Home Services Calendar Availability Customers Reports Contact Us Help Center Vi…" at bounding box center [51, 211] width 103 height 422
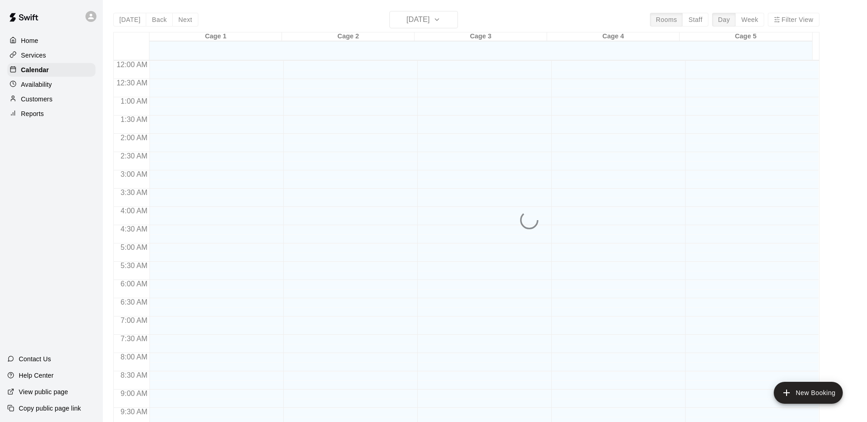
scroll to position [378, 0]
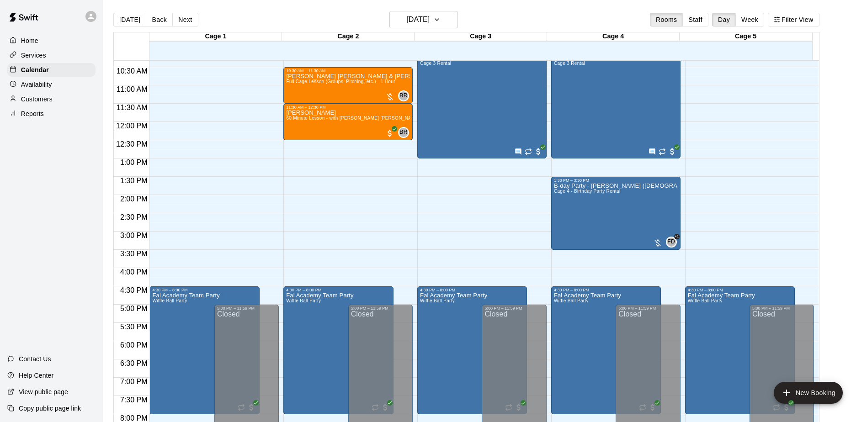
click at [58, 216] on div "Home Services Calendar Availability Customers Reports Contact Us Help Center Vi…" at bounding box center [51, 211] width 103 height 422
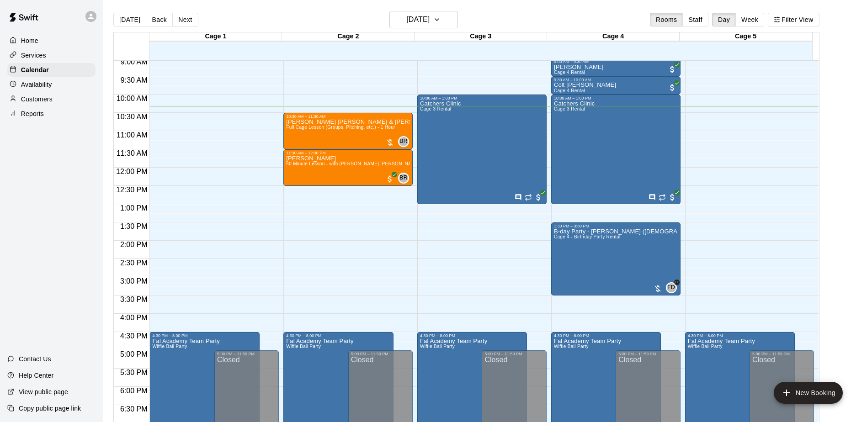
click at [28, 228] on div "Home Services Calendar Availability Customers Reports Contact Us Help Center Vi…" at bounding box center [51, 211] width 103 height 422
click at [50, 226] on div "Home Services Calendar Availability Customers Reports Contact Us Help Center Vi…" at bounding box center [51, 211] width 103 height 422
click at [52, 226] on div "Home Services Calendar Availability Customers Reports Contact Us Help Center Vi…" at bounding box center [51, 211] width 103 height 422
click at [53, 226] on div "Home Services Calendar Availability Customers Reports Contact Us Help Center Vi…" at bounding box center [51, 211] width 103 height 422
click at [55, 223] on div "Home Services Calendar Availability Customers Reports Contact Us Help Center Vi…" at bounding box center [51, 211] width 103 height 422
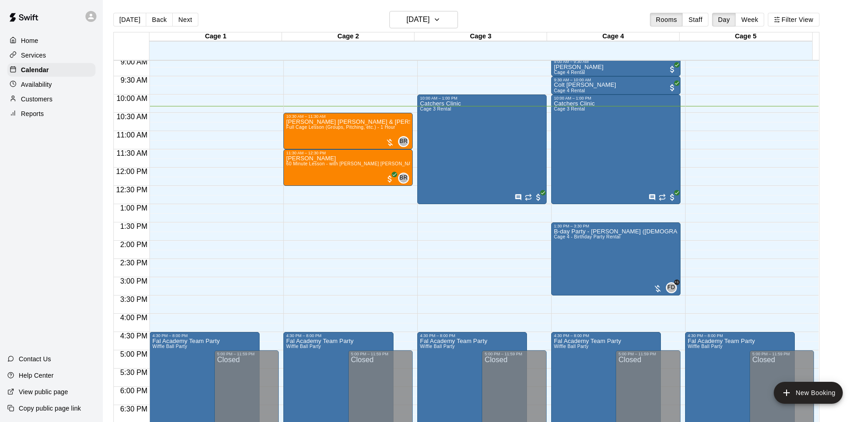
click at [55, 226] on div "Home Services Calendar Availability Customers Reports Contact Us Help Center Vi…" at bounding box center [51, 211] width 103 height 422
click at [82, 235] on div "Home Services Calendar Availability Customers Reports Contact Us Help Center Vi…" at bounding box center [51, 211] width 103 height 422
click at [69, 234] on div "Home Services Calendar Availability Customers Reports Contact Us Help Center Vi…" at bounding box center [51, 211] width 103 height 422
click at [50, 177] on div "Home Services Calendar Availability Customers Reports Contact Us Help Center Vi…" at bounding box center [51, 211] width 103 height 422
click at [49, 174] on div "Home Services Calendar Availability Customers Reports Contact Us Help Center Vi…" at bounding box center [51, 211] width 103 height 422
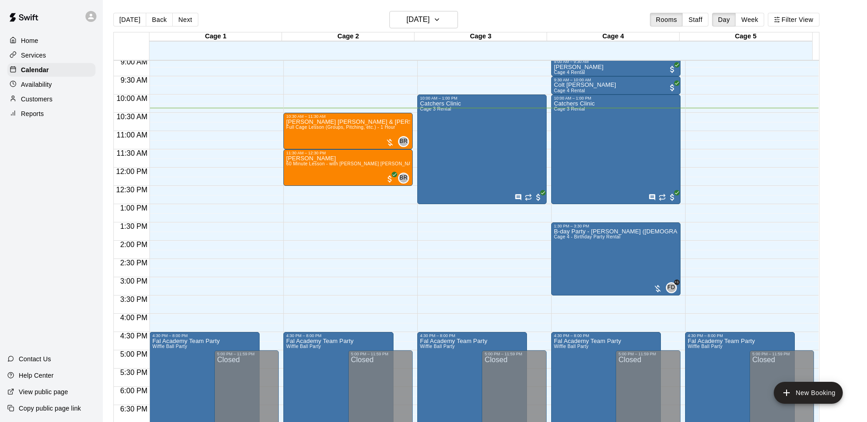
click at [78, 205] on div "Home Services Calendar Availability Customers Reports Contact Us Help Center Vi…" at bounding box center [51, 211] width 103 height 422
click at [56, 197] on div "Home Services Calendar Availability Customers Reports Contact Us Help Center Vi…" at bounding box center [51, 211] width 103 height 422
click at [19, 194] on div "Home Services Calendar Availability Customers Reports Contact Us Help Center Vi…" at bounding box center [51, 211] width 103 height 422
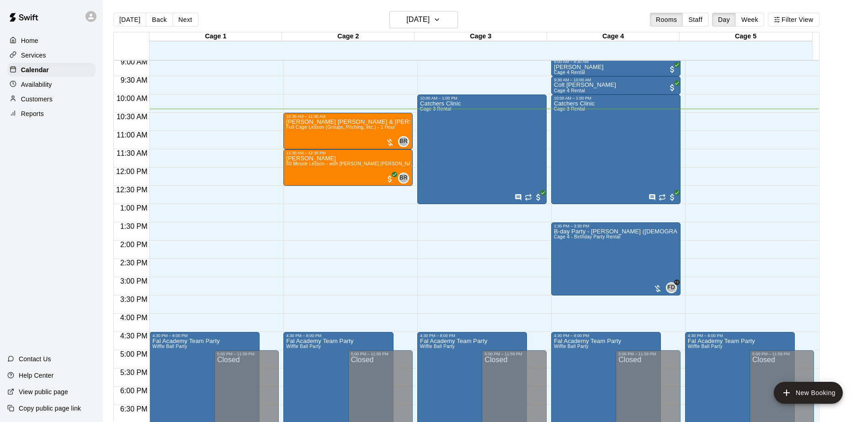
click at [19, 194] on div "Home Services Calendar Availability Customers Reports Contact Us Help Center Vi…" at bounding box center [51, 211] width 103 height 422
click at [61, 182] on div "Home Services Calendar Availability Customers Reports Contact Us Help Center Vi…" at bounding box center [51, 211] width 103 height 422
click at [46, 272] on div "Home Services Calendar Availability Customers Reports Contact Us Help Center Vi…" at bounding box center [51, 211] width 103 height 422
click at [43, 224] on div "Home Services Calendar Availability Customers Reports Contact Us Help Center Vi…" at bounding box center [51, 211] width 103 height 422
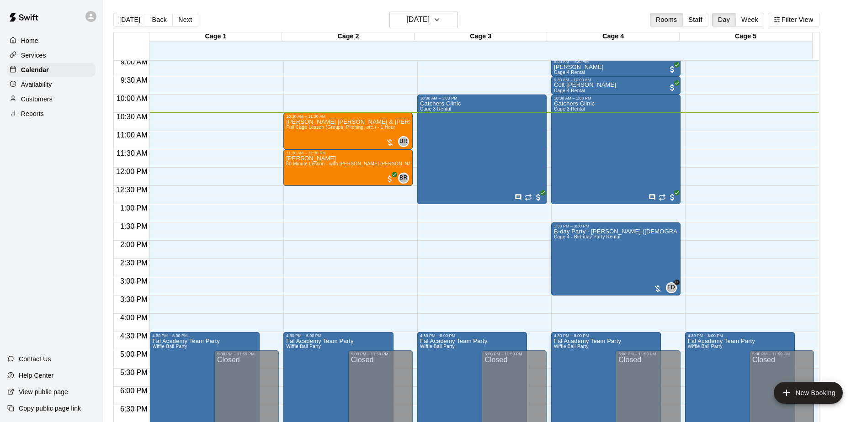
click at [38, 211] on div "Home Services Calendar Availability Customers Reports Contact Us Help Center Vi…" at bounding box center [51, 211] width 103 height 422
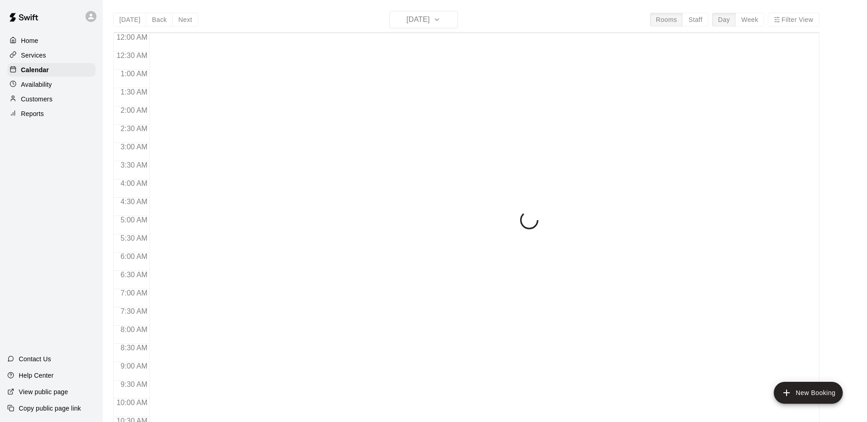
scroll to position [385, 0]
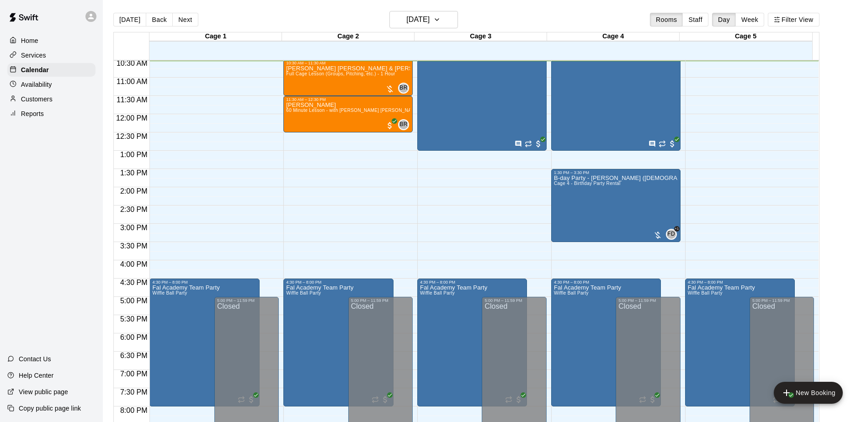
click at [77, 202] on div "Home Services Calendar Availability Customers Reports Contact Us Help Center Vi…" at bounding box center [51, 211] width 103 height 422
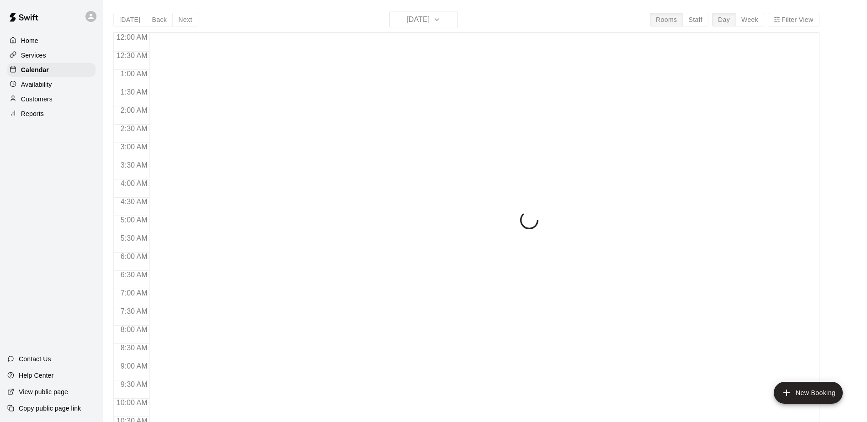
scroll to position [388, 0]
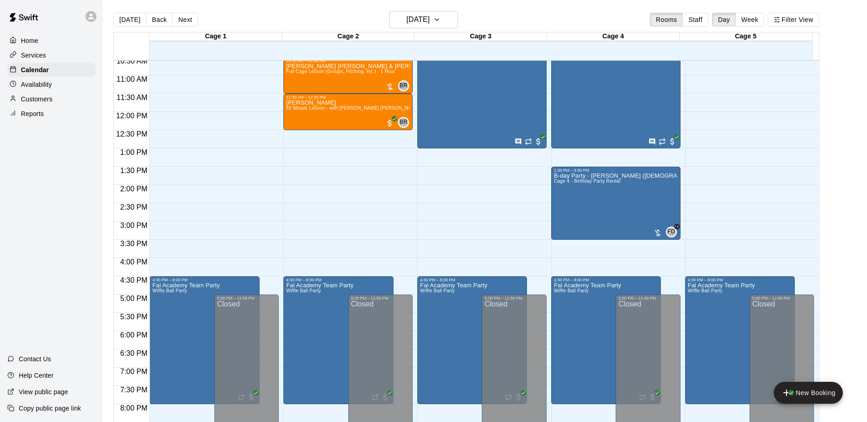
click at [74, 221] on div "Home Services Calendar Availability Customers Reports Contact Us Help Center Vi…" at bounding box center [51, 211] width 103 height 422
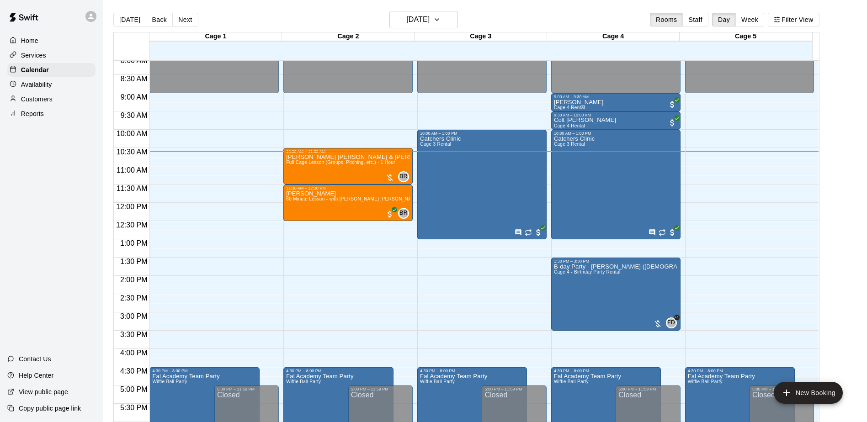
scroll to position [296, 0]
click at [50, 249] on div "Home Services Calendar Availability Customers Reports Contact Us Help Center Vi…" at bounding box center [51, 211] width 103 height 422
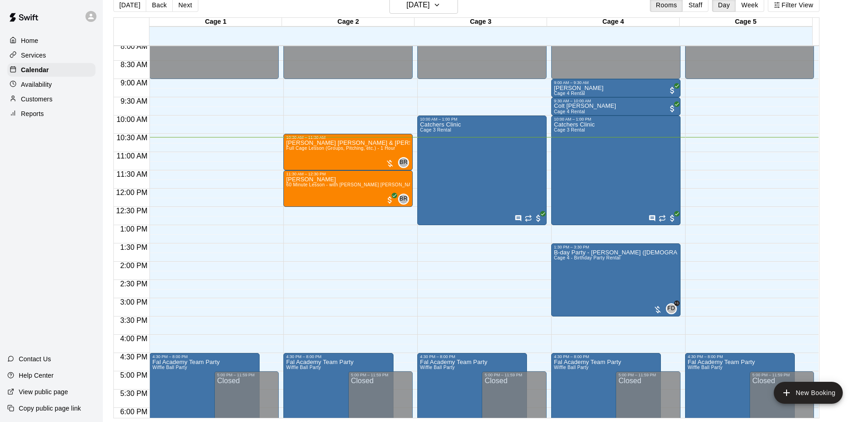
click at [50, 252] on div "Home Services Calendar Availability Customers Reports Contact Us Help Center Vi…" at bounding box center [51, 211] width 103 height 422
click at [75, 255] on div "Home Services Calendar Availability Customers Reports Contact Us Help Center Vi…" at bounding box center [51, 211] width 103 height 422
click at [83, 245] on div "Home Services Calendar Availability Customers Reports Contact Us Help Center Vi…" at bounding box center [51, 211] width 103 height 422
click at [89, 239] on div "Home Services Calendar Availability Customers Reports Contact Us Help Center Vi…" at bounding box center [51, 211] width 103 height 422
click at [85, 235] on div "Home Services Calendar Availability Customers Reports Contact Us Help Center Vi…" at bounding box center [51, 211] width 103 height 422
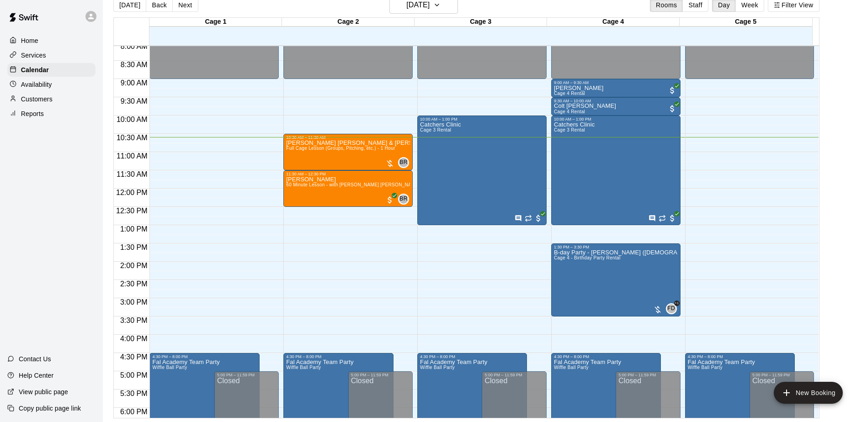
click at [87, 229] on div "Home Services Calendar Availability Customers Reports Contact Us Help Center Vi…" at bounding box center [51, 211] width 103 height 422
click at [60, 182] on div "Home Services Calendar Availability Customers Reports Contact Us Help Center Vi…" at bounding box center [51, 211] width 103 height 422
click at [54, 175] on div "Home Services Calendar Availability Customers Reports Contact Us Help Center Vi…" at bounding box center [51, 211] width 103 height 422
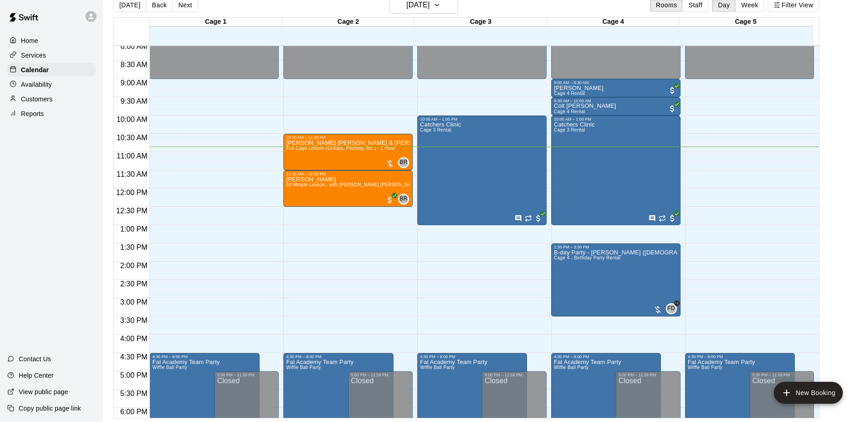
click at [87, 187] on div "Home Services Calendar Availability Customers Reports Contact Us Help Center Vi…" at bounding box center [51, 211] width 103 height 422
click at [84, 223] on div "Home Services Calendar Availability Customers Reports Contact Us Help Center Vi…" at bounding box center [51, 211] width 103 height 422
click at [24, 162] on div "Home Services Calendar Availability Customers Reports Contact Us Help Center Vi…" at bounding box center [51, 211] width 103 height 422
click at [34, 144] on div "Home Services Calendar Availability Customers Reports Contact Us Help Center Vi…" at bounding box center [51, 211] width 103 height 422
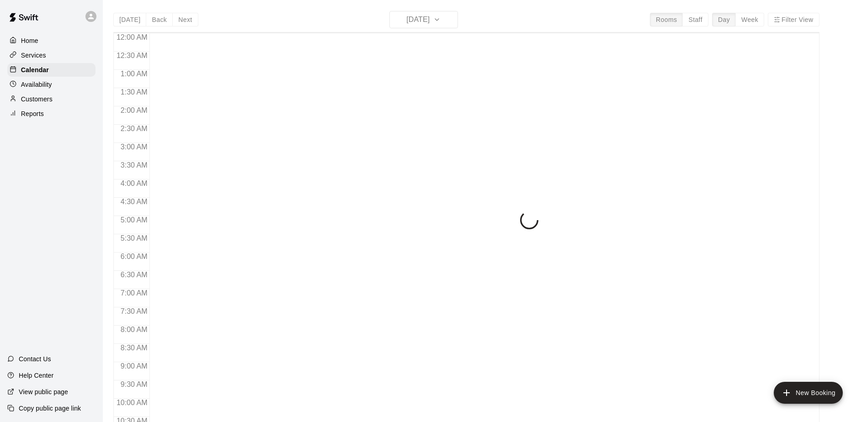
scroll to position [400, 0]
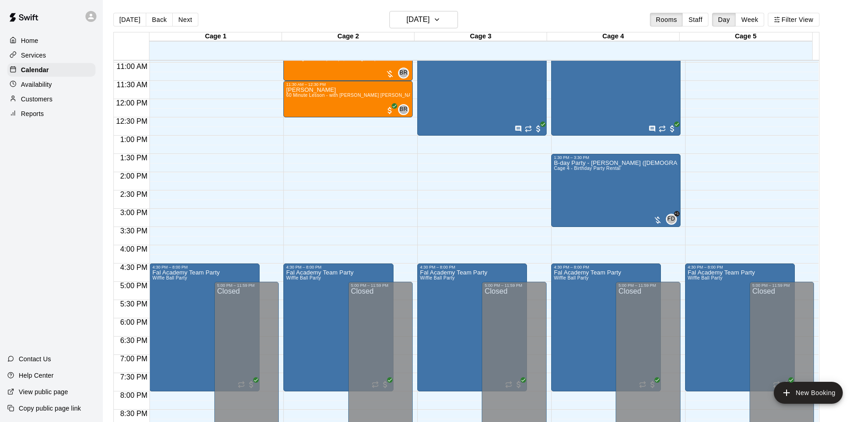
drag, startPoint x: 0, startPoint y: 0, endPoint x: 69, endPoint y: 172, distance: 185.5
click at [69, 172] on div "Home Services Calendar Availability Customers Reports Contact Us Help Center Vi…" at bounding box center [51, 211] width 103 height 422
click at [70, 173] on div "Home Services Calendar Availability Customers Reports Contact Us Help Center Vi…" at bounding box center [51, 211] width 103 height 422
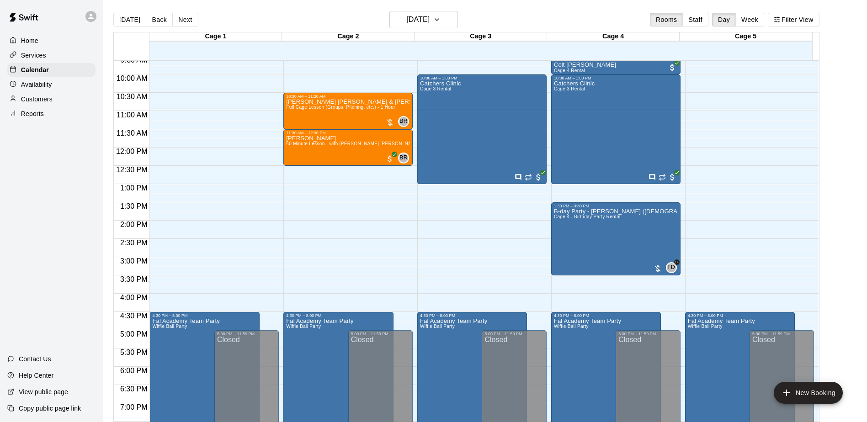
scroll to position [309, 0]
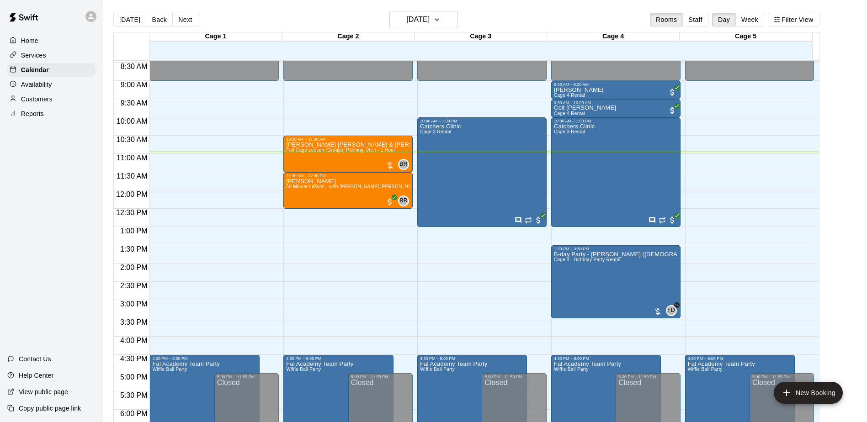
click at [55, 203] on div "Home Services Calendar Availability Customers Reports Contact Us Help Center Vi…" at bounding box center [51, 211] width 103 height 422
click at [60, 216] on div "Home Services Calendar Availability Customers Reports Contact Us Help Center Vi…" at bounding box center [51, 211] width 103 height 422
click at [59, 216] on div "Home Services Calendar Availability Customers Reports Contact Us Help Center Vi…" at bounding box center [51, 211] width 103 height 422
click at [47, 230] on div "Home Services Calendar Availability Customers Reports Contact Us Help Center Vi…" at bounding box center [51, 211] width 103 height 422
click at [57, 223] on div "Home Services Calendar Availability Customers Reports Contact Us Help Center Vi…" at bounding box center [51, 211] width 103 height 422
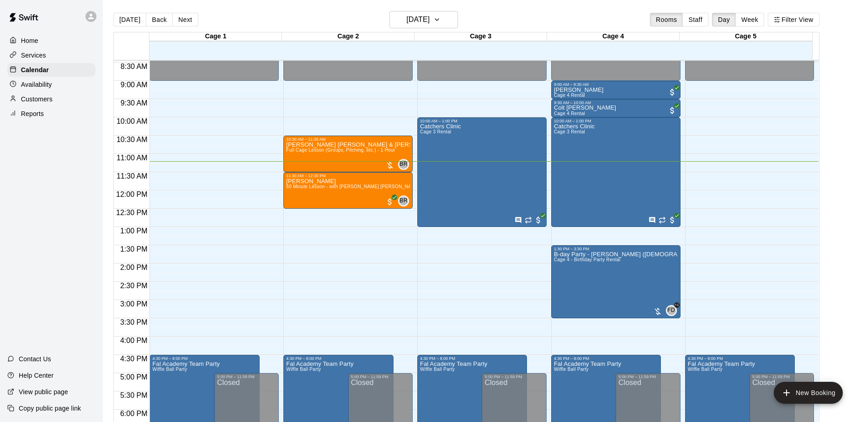
click at [59, 221] on div "Home Services Calendar Availability Customers Reports Contact Us Help Center Vi…" at bounding box center [51, 211] width 103 height 422
click at [34, 103] on p "Customers" at bounding box center [37, 99] width 32 height 9
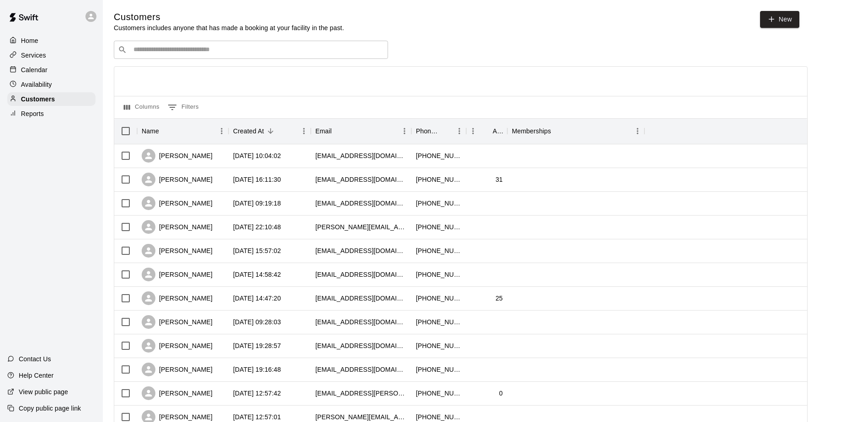
click at [202, 57] on div "​ ​" at bounding box center [251, 50] width 274 height 18
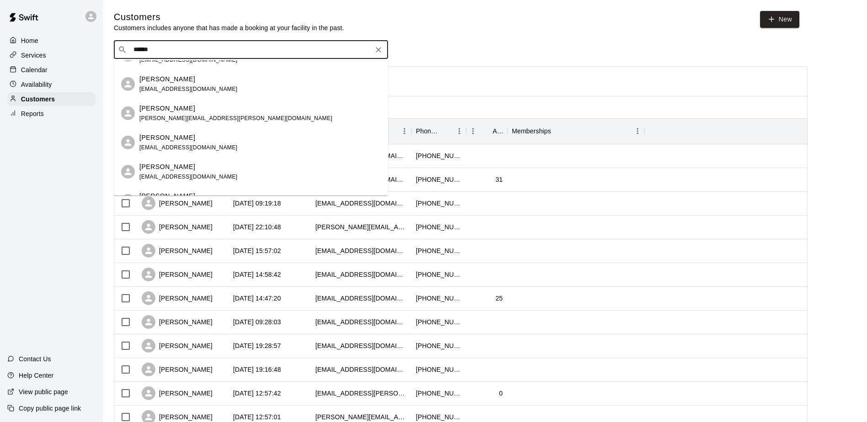
scroll to position [183, 0]
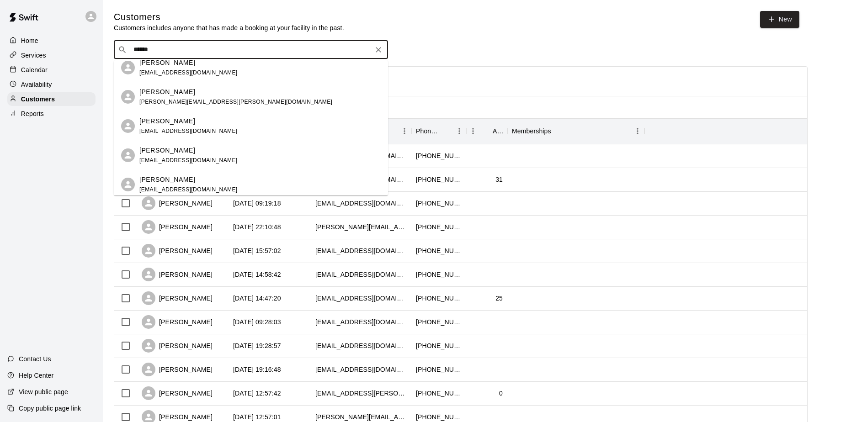
click at [129, 48] on div "​ ****** ​" at bounding box center [251, 50] width 274 height 18
click at [130, 50] on div "​ ****** ​" at bounding box center [251, 50] width 274 height 18
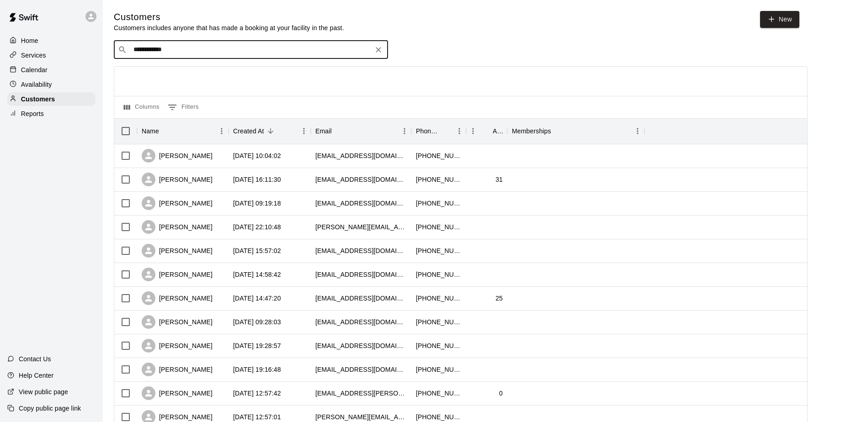
type input "**********"
click at [171, 72] on p "Morgan Thomas" at bounding box center [167, 70] width 56 height 10
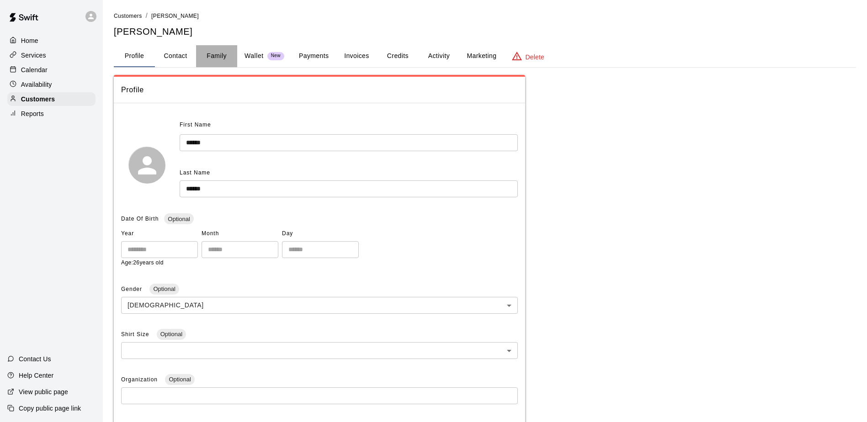
click at [215, 55] on button "Family" at bounding box center [216, 56] width 41 height 22
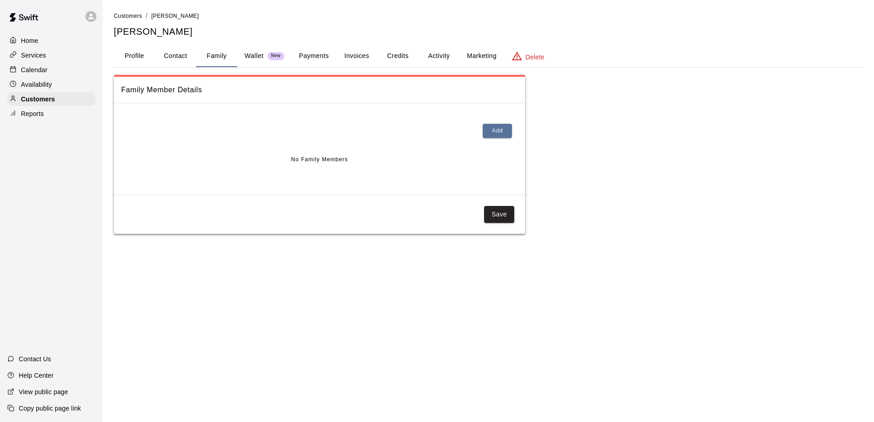
click at [186, 53] on button "Contact" at bounding box center [175, 56] width 41 height 22
select select "**"
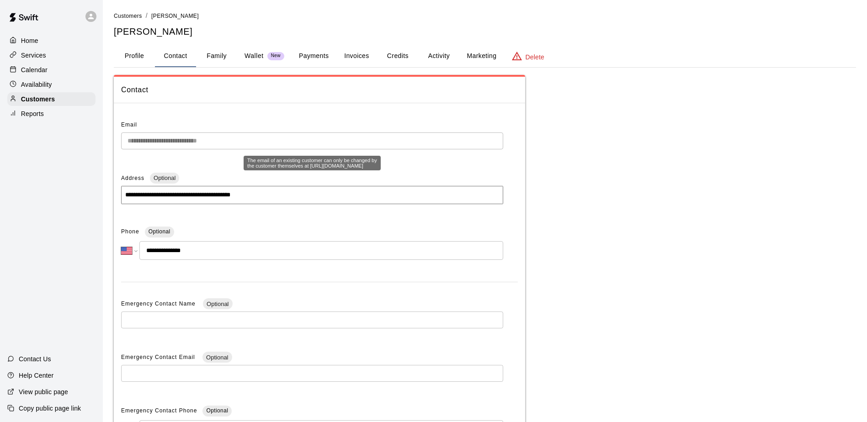
click at [117, 138] on div "**********" at bounding box center [319, 290] width 411 height 358
click at [43, 101] on p "Customers" at bounding box center [38, 99] width 34 height 9
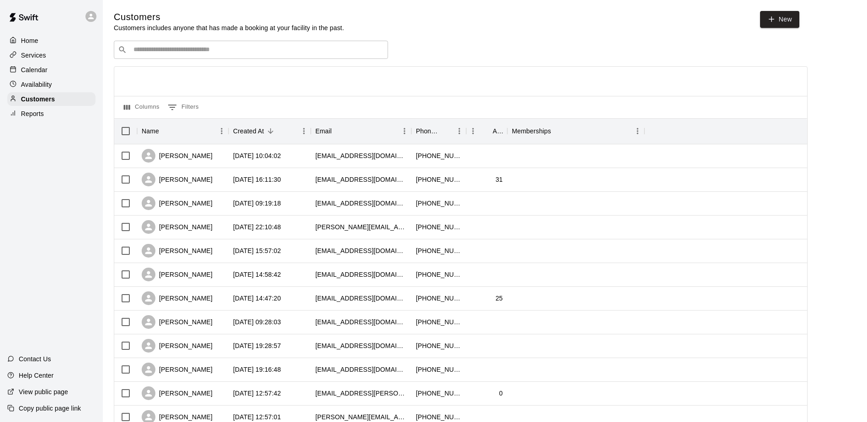
click at [37, 71] on p "Calendar" at bounding box center [34, 69] width 27 height 9
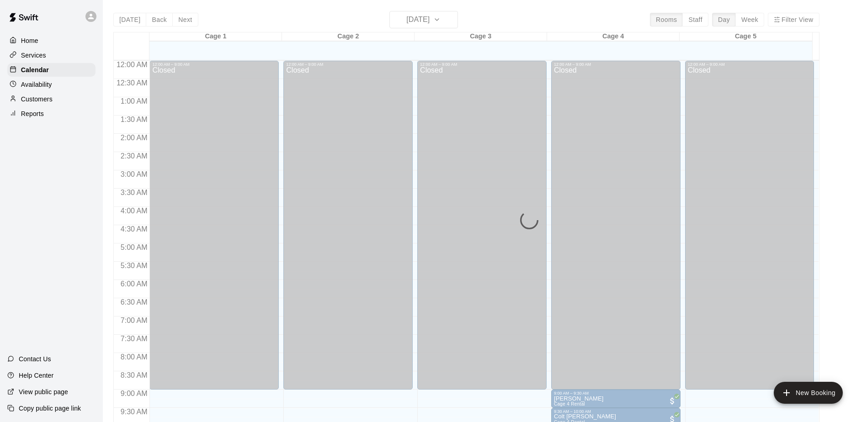
scroll to position [414, 0]
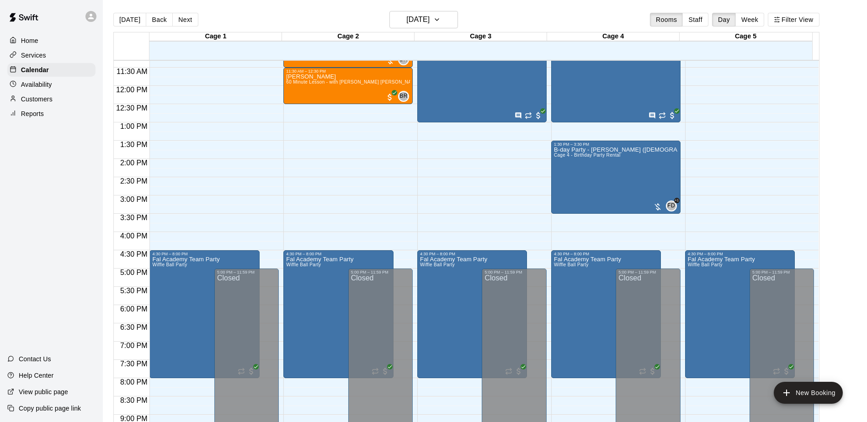
click at [55, 169] on div "Home Services Calendar Availability Customers Reports Contact Us Help Center Vi…" at bounding box center [51, 211] width 103 height 422
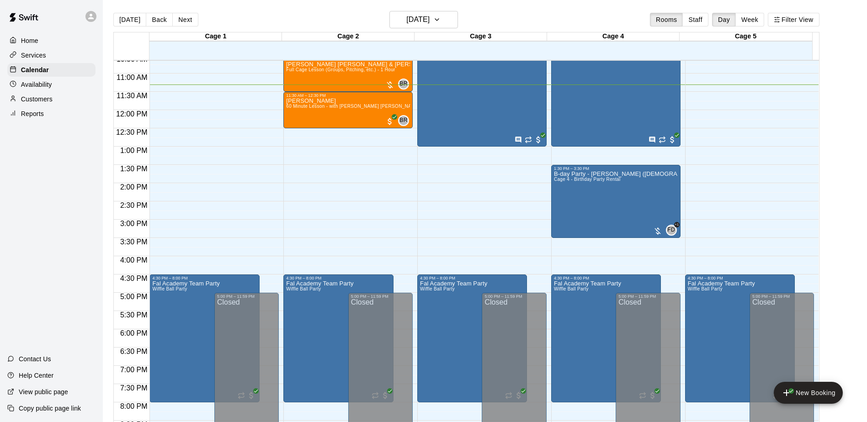
scroll to position [368, 0]
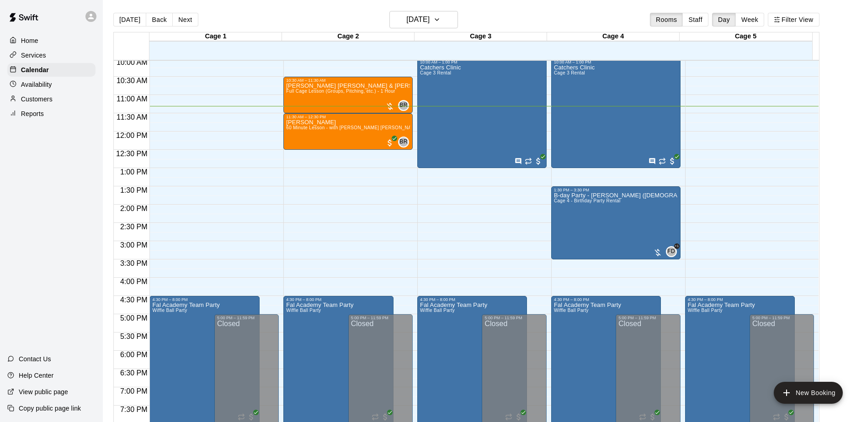
click at [62, 192] on div "Home Services Calendar Availability Customers Reports Contact Us Help Center Vi…" at bounding box center [51, 211] width 103 height 422
click at [48, 285] on div "Home Services Calendar Availability Customers Reports Contact Us Help Center Vi…" at bounding box center [51, 211] width 103 height 422
click at [34, 276] on div "Home Services Calendar Availability Customers Reports Contact Us Help Center Vi…" at bounding box center [51, 211] width 103 height 422
click at [34, 275] on div "Home Services Calendar Availability Customers Reports Contact Us Help Center Vi…" at bounding box center [51, 211] width 103 height 422
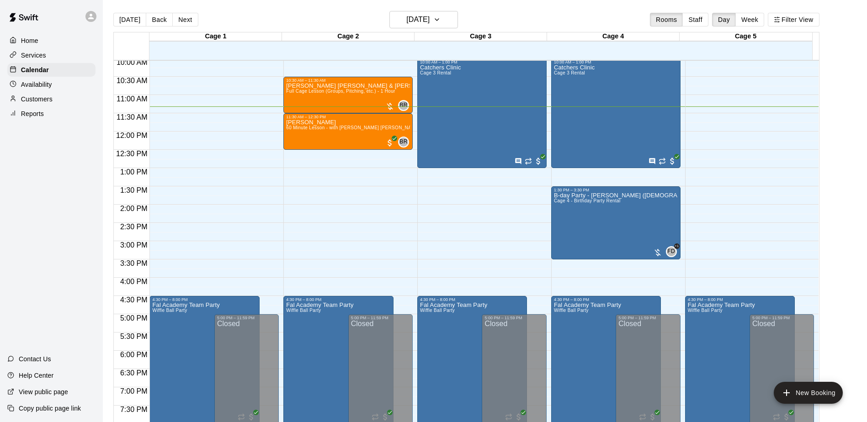
click at [37, 279] on div "Home Services Calendar Availability Customers Reports Contact Us Help Center Vi…" at bounding box center [51, 211] width 103 height 422
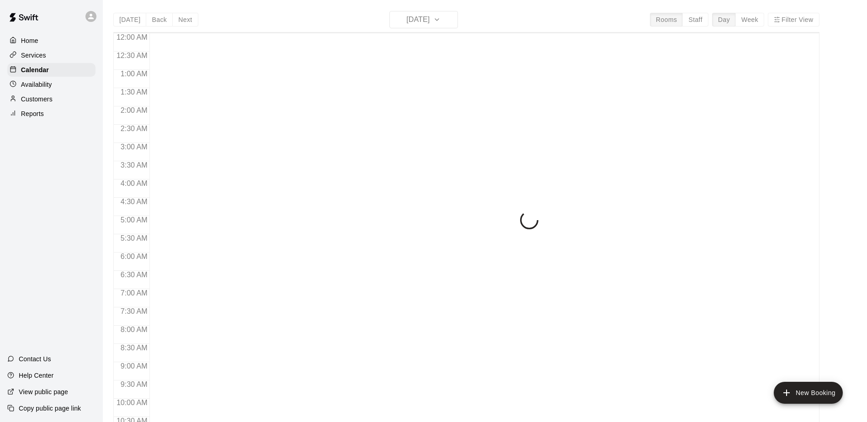
scroll to position [417, 0]
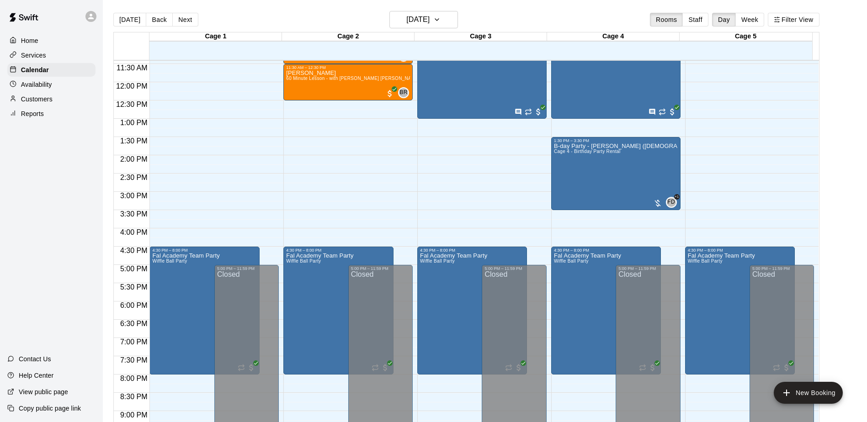
click at [56, 241] on div "Home Services Calendar Availability Customers Reports Contact Us Help Center Vi…" at bounding box center [51, 211] width 103 height 422
click at [50, 195] on div "Home Services Calendar Availability Customers Reports Contact Us Help Center Vi…" at bounding box center [51, 211] width 103 height 422
click at [38, 195] on div "Home Services Calendar Availability Customers Reports Contact Us Help Center Vi…" at bounding box center [51, 211] width 103 height 422
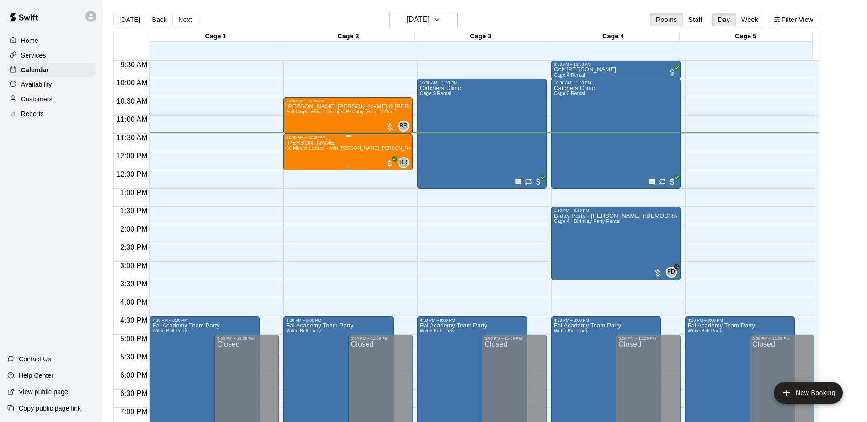
scroll to position [326, 0]
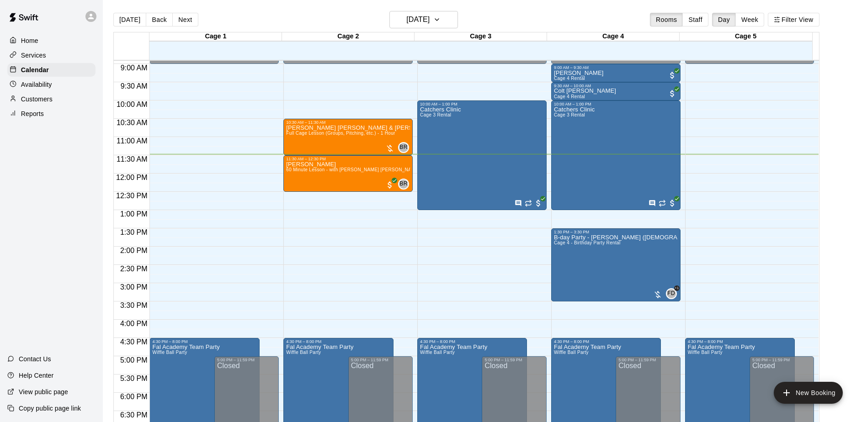
click at [67, 213] on div "Home Services Calendar Availability Customers Reports Contact Us Help Center Vi…" at bounding box center [51, 211] width 103 height 422
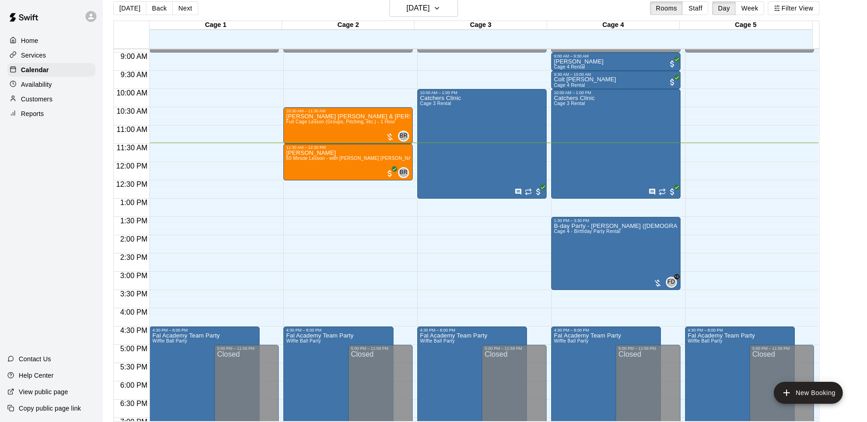
scroll to position [15, 0]
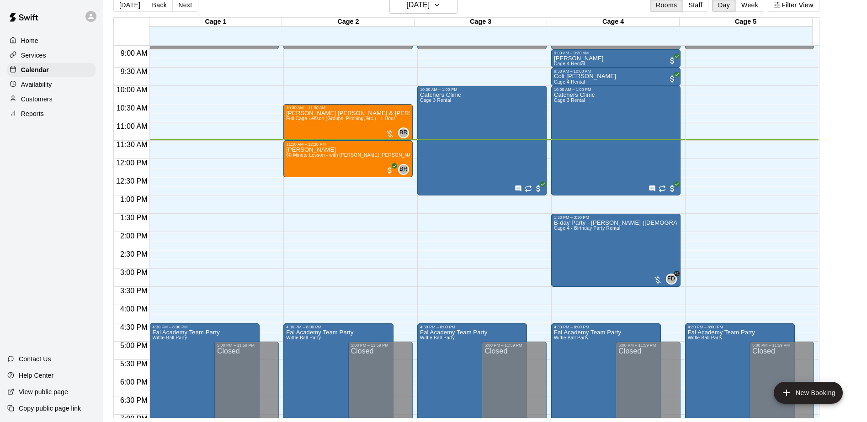
click at [67, 213] on div "Home Services Calendar Availability Customers Reports Contact Us Help Center Vi…" at bounding box center [51, 211] width 103 height 422
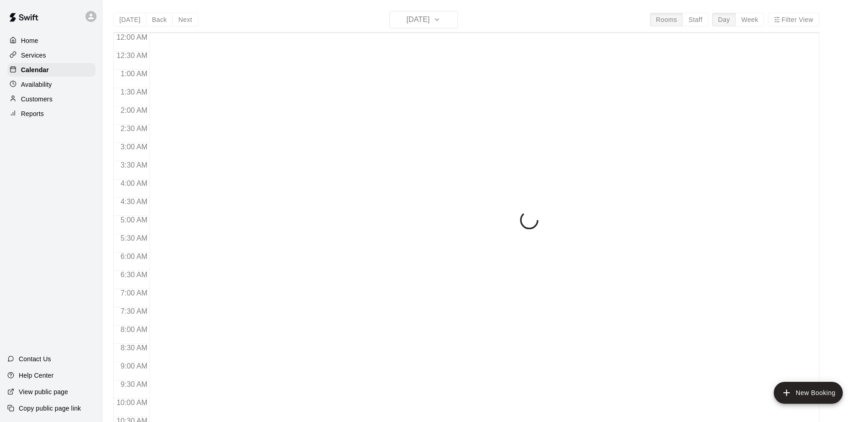
scroll to position [423, 0]
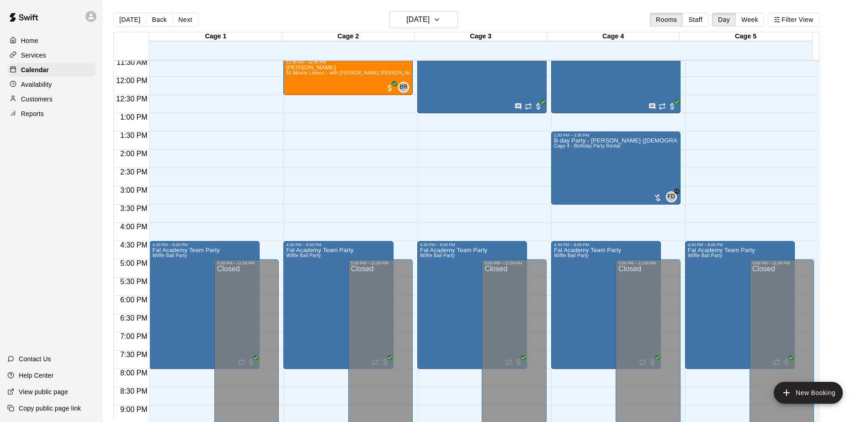
click at [66, 185] on div "Home Services Calendar Availability Customers Reports Contact Us Help Center Vi…" at bounding box center [51, 211] width 103 height 422
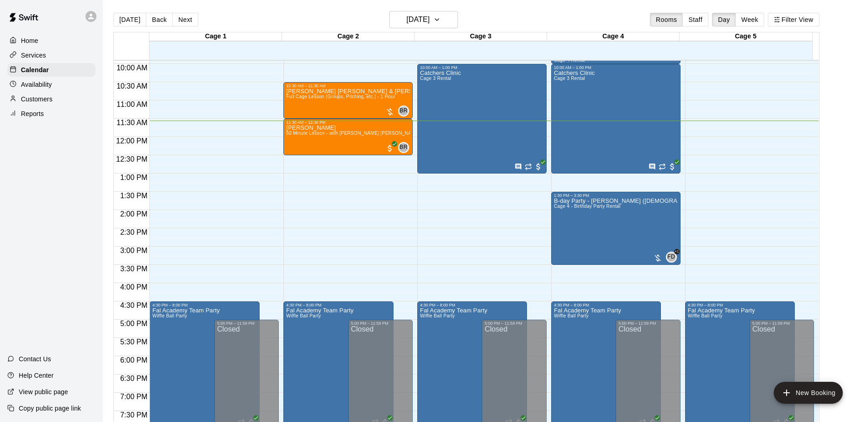
scroll to position [377, 0]
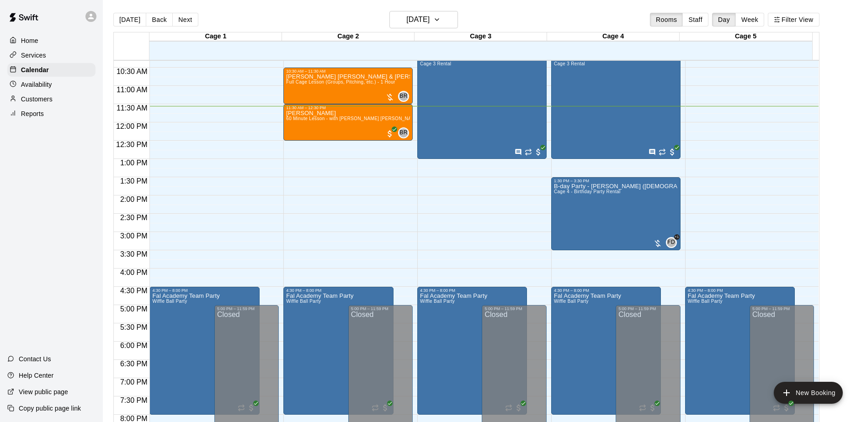
click at [59, 209] on div "Home Services Calendar Availability Customers Reports Contact Us Help Center Vi…" at bounding box center [51, 211] width 103 height 422
click at [27, 207] on div "Home Services Calendar Availability Customers Reports Contact Us Help Center Vi…" at bounding box center [51, 211] width 103 height 422
click at [47, 207] on div "Home Services Calendar Availability Customers Reports Contact Us Help Center Vi…" at bounding box center [51, 211] width 103 height 422
click at [56, 186] on div "Home Services Calendar Availability Customers Reports Contact Us Help Center Vi…" at bounding box center [51, 211] width 103 height 422
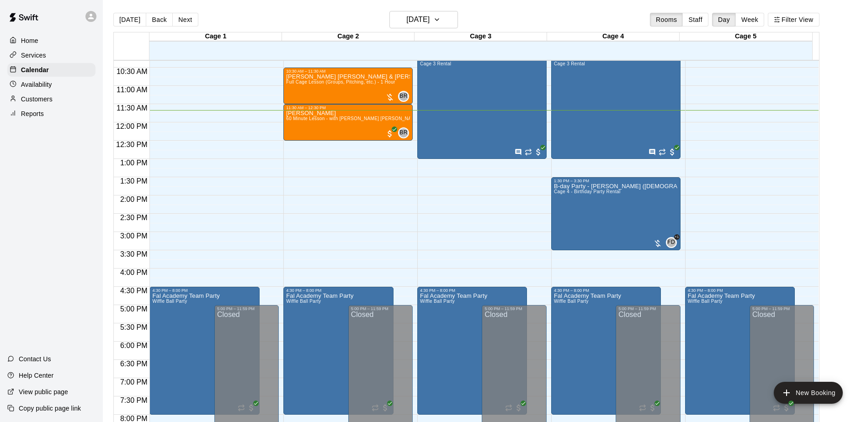
click at [56, 185] on div "Home Services Calendar Availability Customers Reports Contact Us Help Center Vi…" at bounding box center [51, 211] width 103 height 422
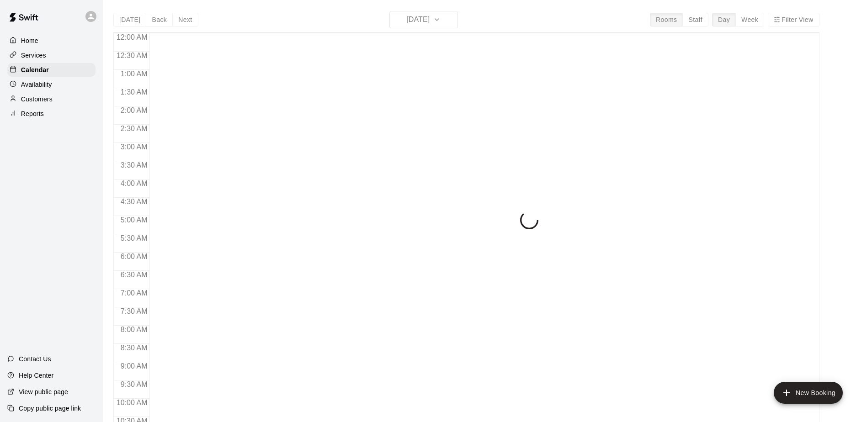
scroll to position [432, 0]
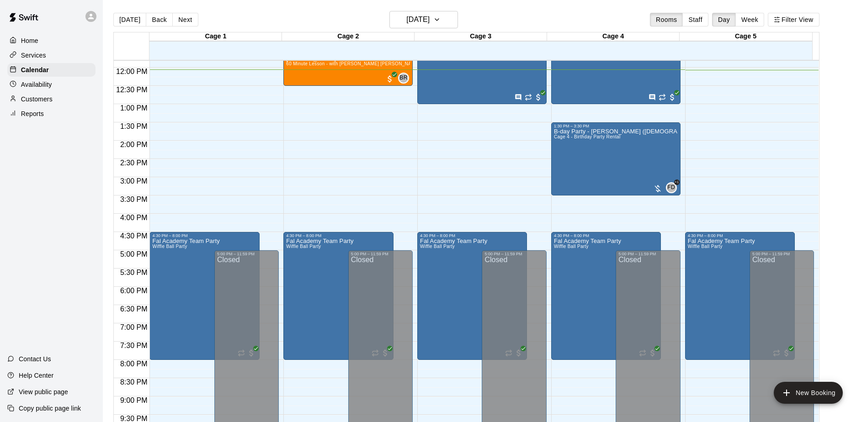
click at [67, 208] on div "Home Services Calendar Availability Customers Reports Contact Us Help Center Vi…" at bounding box center [51, 211] width 103 height 422
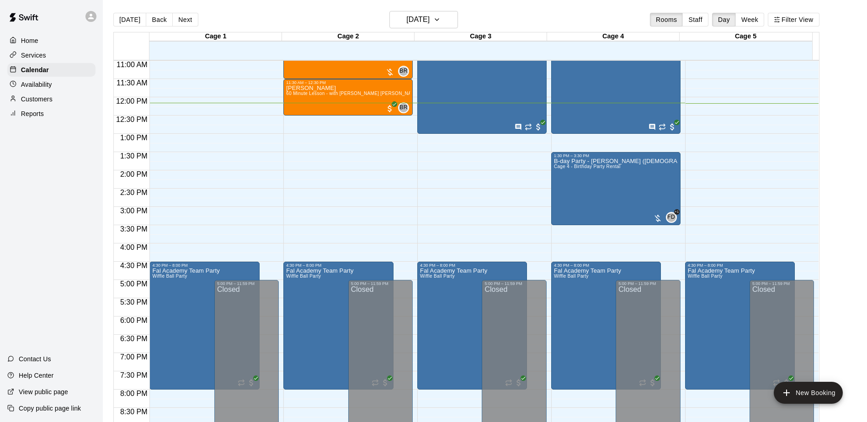
scroll to position [386, 0]
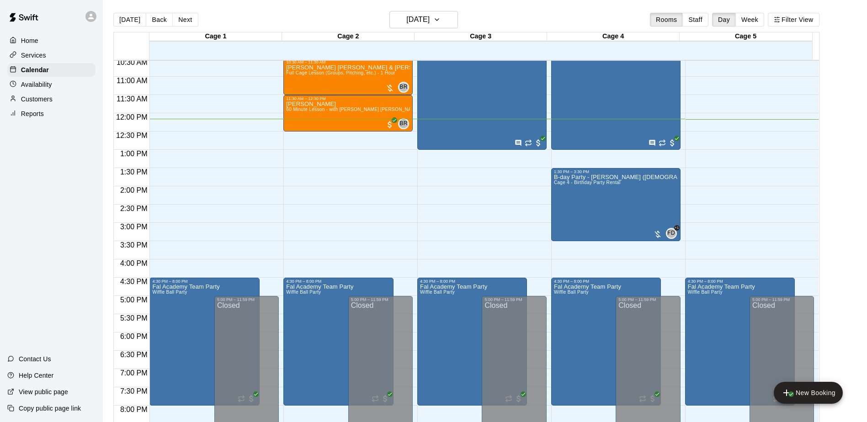
click at [83, 154] on div "Home Services Calendar Availability Customers Reports Contact Us Help Center Vi…" at bounding box center [51, 211] width 103 height 422
click at [57, 269] on div "Home Services Calendar Availability Customers Reports Contact Us Help Center Vi…" at bounding box center [51, 211] width 103 height 422
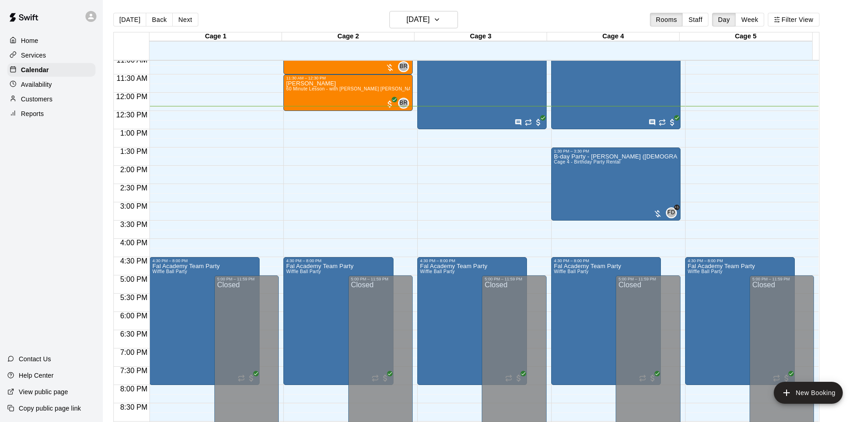
scroll to position [361, 0]
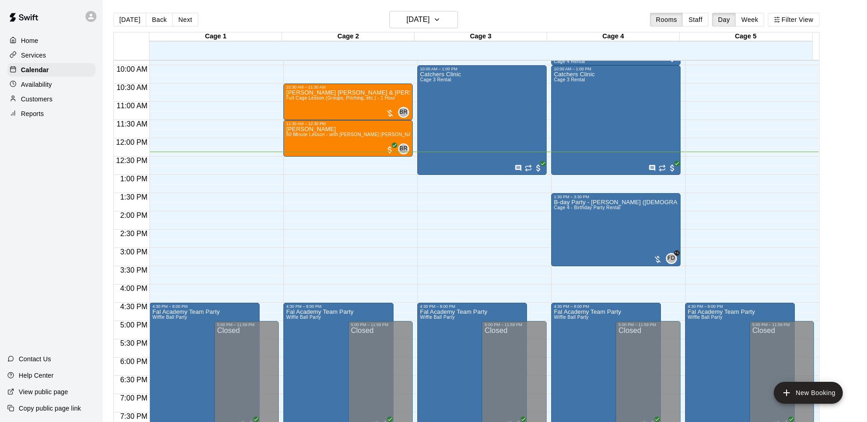
click at [61, 217] on div "Home Services Calendar Availability Customers Reports Contact Us Help Center Vi…" at bounding box center [51, 211] width 103 height 422
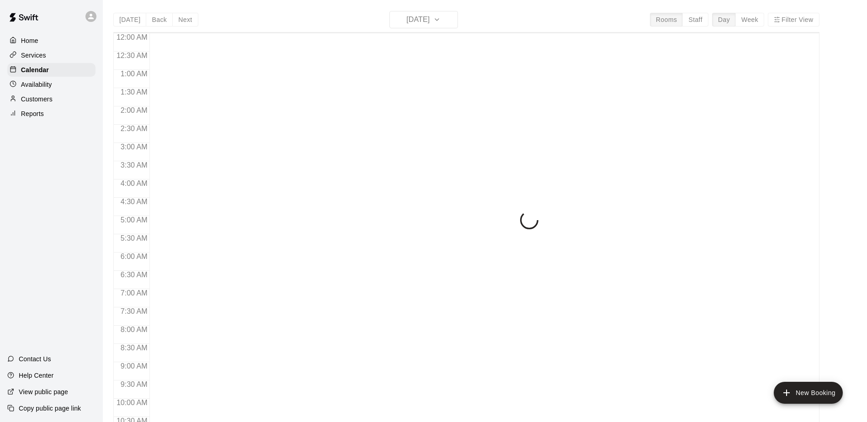
scroll to position [458, 0]
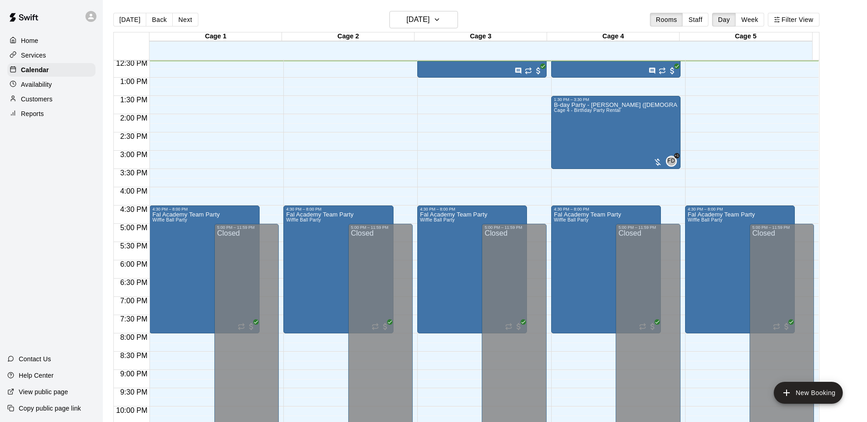
drag, startPoint x: 0, startPoint y: 0, endPoint x: 46, endPoint y: 233, distance: 237.1
click at [46, 233] on div "Home Services Calendar Availability Customers Reports Contact Us Help Center Vi…" at bounding box center [51, 211] width 103 height 422
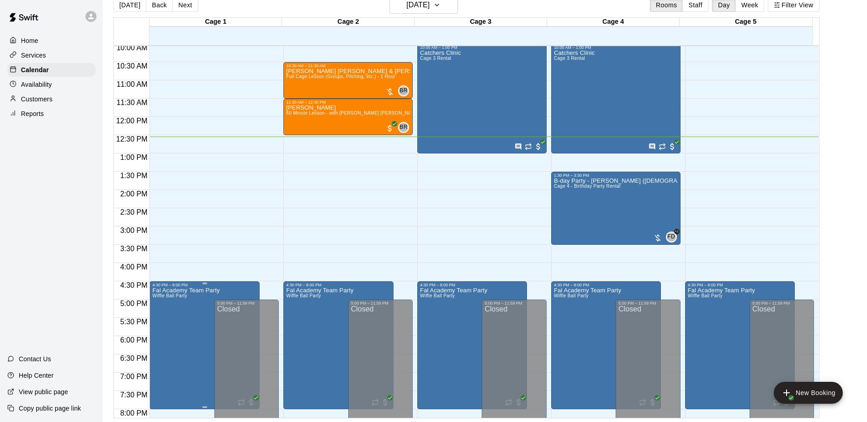
scroll to position [367, 0]
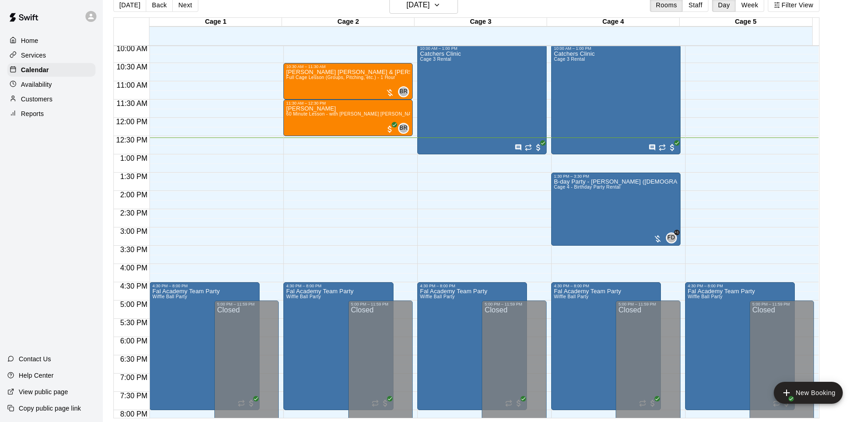
click at [43, 218] on div "Home Services Calendar Availability Customers Reports Contact Us Help Center Vi…" at bounding box center [51, 211] width 103 height 422
click at [39, 197] on div "Home Services Calendar Availability Customers Reports Contact Us Help Center Vi…" at bounding box center [51, 211] width 103 height 422
click at [43, 166] on div "Home Services Calendar Availability Customers Reports Contact Us Help Center Vi…" at bounding box center [51, 211] width 103 height 422
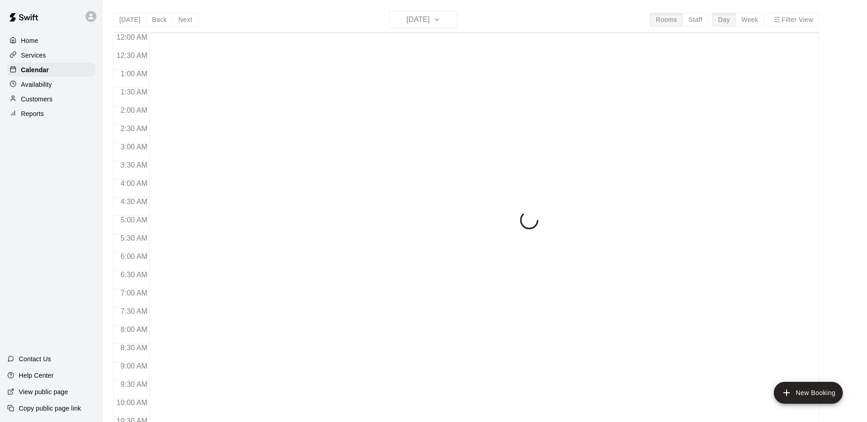
scroll to position [470, 0]
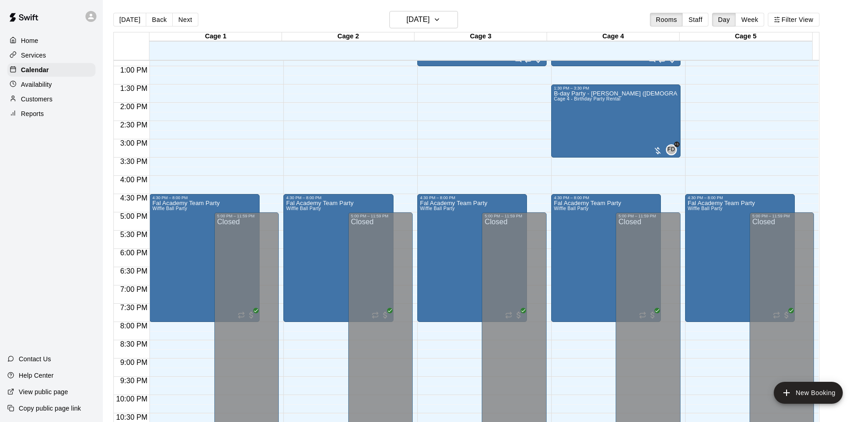
click at [56, 177] on div "Home Services Calendar Availability Customers Reports Contact Us Help Center Vi…" at bounding box center [51, 211] width 103 height 422
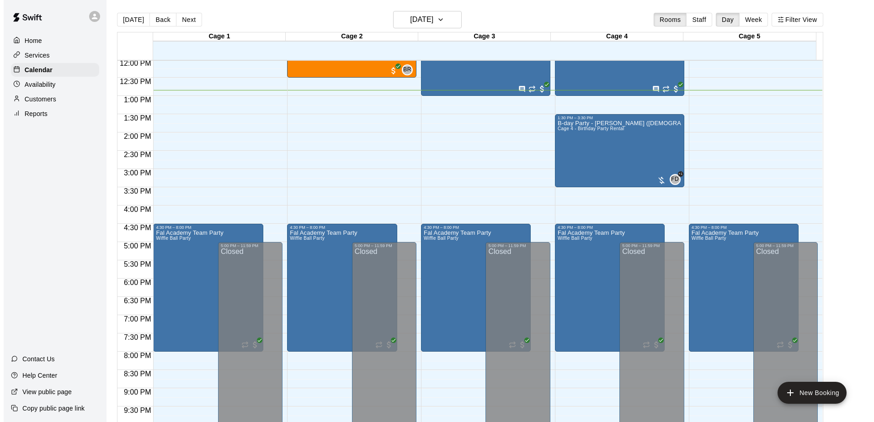
scroll to position [424, 0]
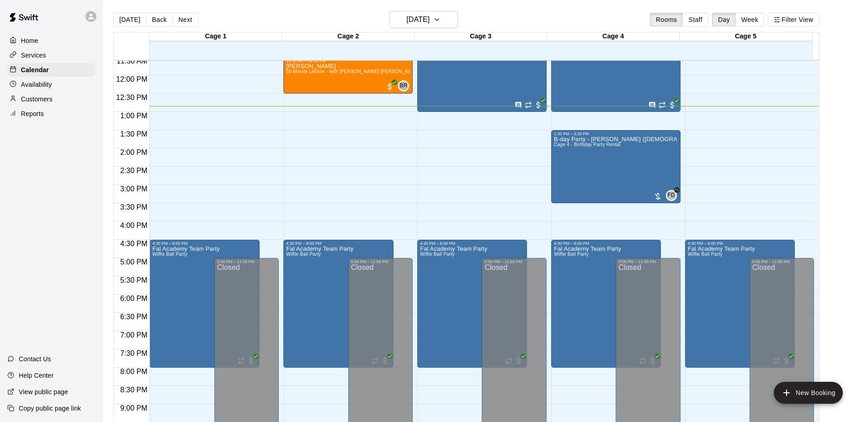
click at [70, 244] on div "Home Services Calendar Availability Customers Reports Contact Us Help Center Vi…" at bounding box center [51, 211] width 103 height 422
click at [35, 233] on div "Home Services Calendar Availability Customers Reports Contact Us Help Center Vi…" at bounding box center [51, 211] width 103 height 422
click at [54, 163] on div "Home Services Calendar Availability Customers Reports Contact Us Help Center Vi…" at bounding box center [51, 211] width 103 height 422
click at [37, 181] on div "Home Services Calendar Availability Customers Reports Contact Us Help Center Vi…" at bounding box center [51, 211] width 103 height 422
click at [64, 207] on div "Home Services Calendar Availability Customers Reports Contact Us Help Center Vi…" at bounding box center [51, 211] width 103 height 422
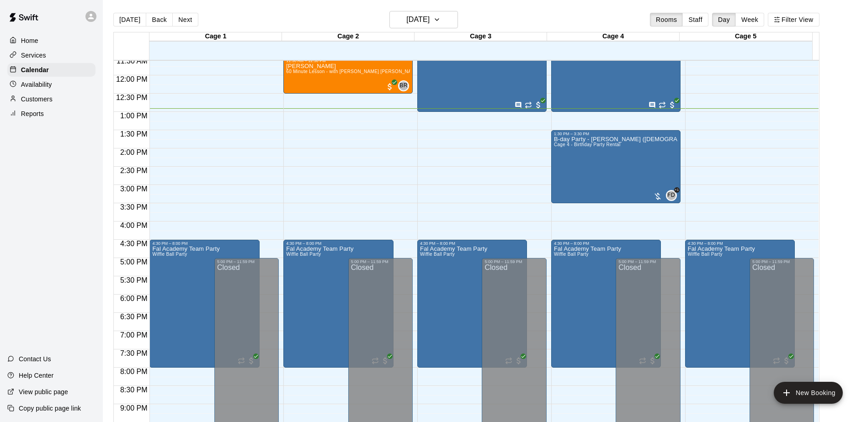
click at [76, 177] on div "Home Services Calendar Availability Customers Reports Contact Us Help Center Vi…" at bounding box center [51, 211] width 103 height 422
click at [587, 155] on div "B-day Party - [PERSON_NAME] ([DEMOGRAPHIC_DATA]) Cage 4 - Birthday Party Rental" at bounding box center [616, 347] width 124 height 422
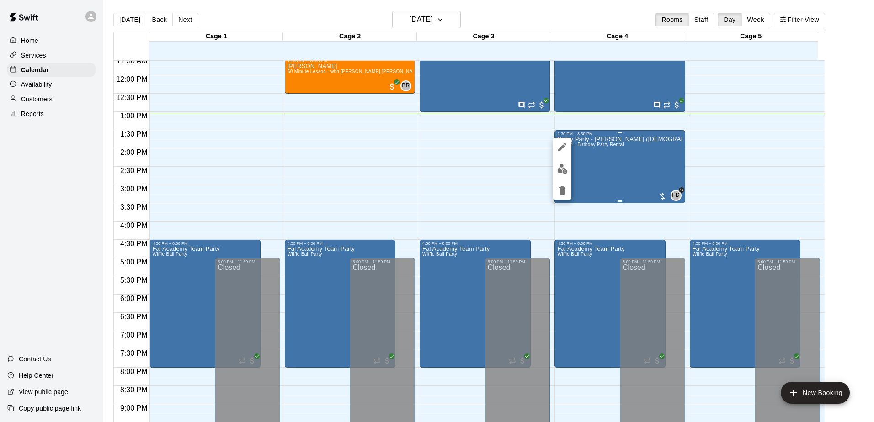
click at [587, 155] on div at bounding box center [437, 211] width 874 height 422
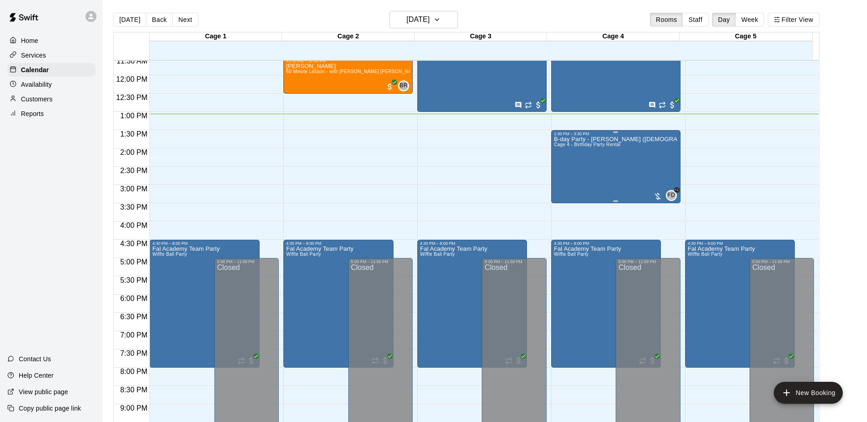
click at [587, 155] on div at bounding box center [433, 211] width 867 height 422
click at [588, 154] on div "B-day Party - [PERSON_NAME] ([DEMOGRAPHIC_DATA]) Cage 4 - Birthday Party Rental" at bounding box center [616, 347] width 124 height 422
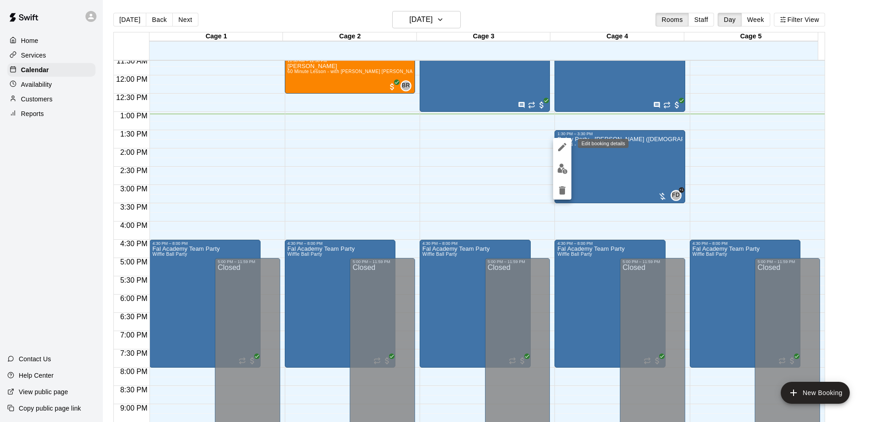
click at [557, 143] on icon "edit" at bounding box center [562, 147] width 11 height 11
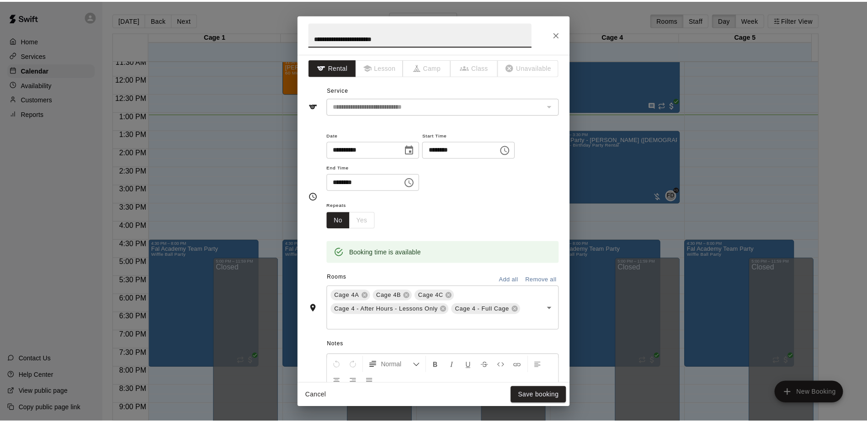
scroll to position [0, 0]
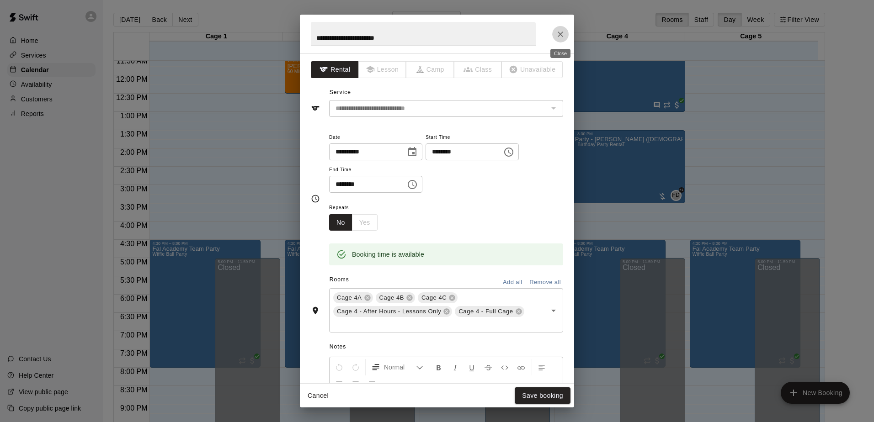
click at [555, 32] on button "Close" at bounding box center [560, 34] width 16 height 16
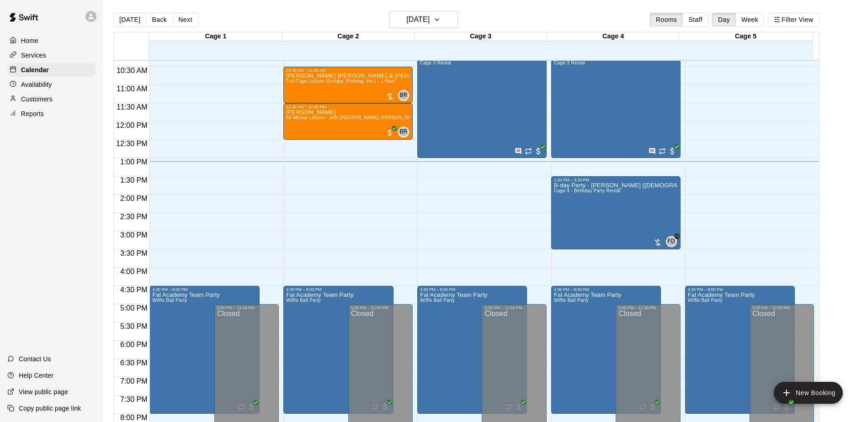
scroll to position [378, 0]
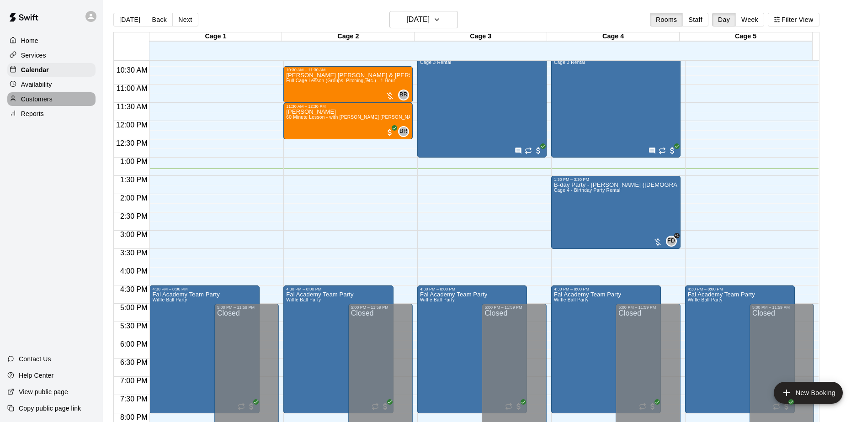
click at [42, 104] on p "Customers" at bounding box center [37, 99] width 32 height 9
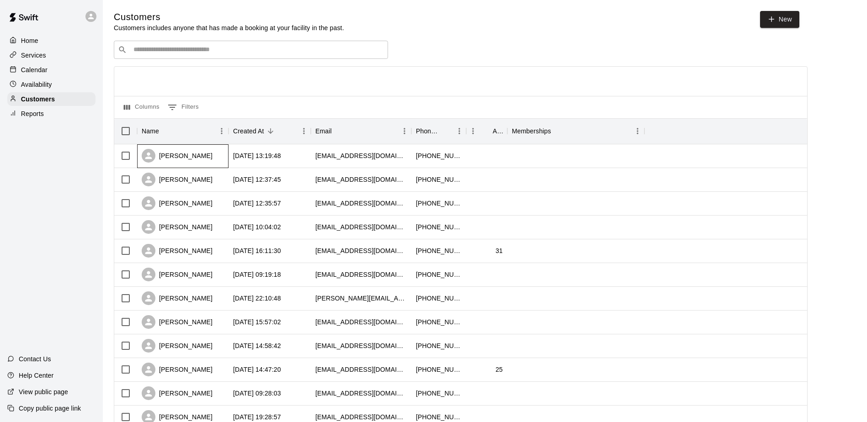
click at [215, 161] on div "[PERSON_NAME]" at bounding box center [182, 156] width 91 height 24
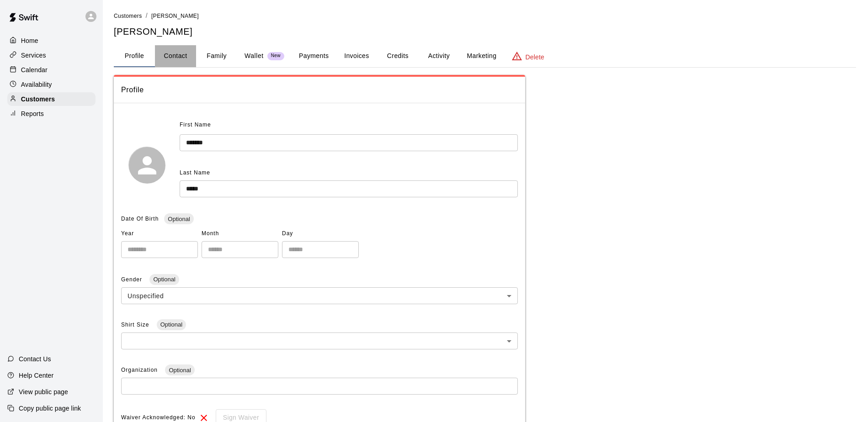
click at [167, 59] on button "Contact" at bounding box center [175, 56] width 41 height 22
select select "**"
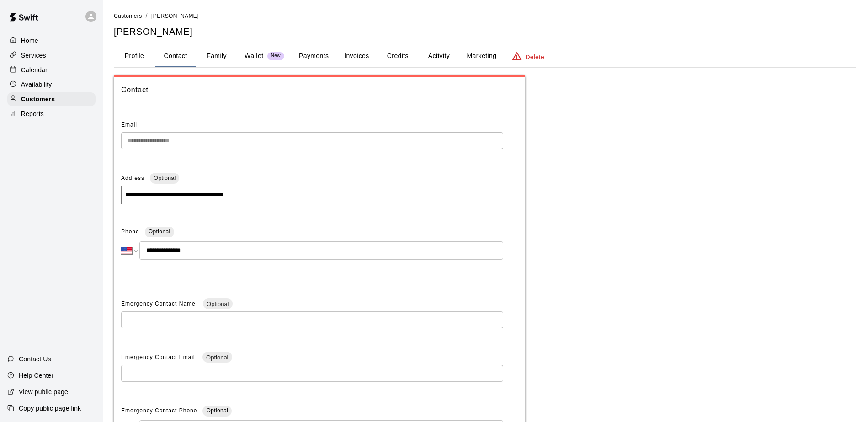
click at [59, 160] on div "**********" at bounding box center [433, 261] width 867 height 522
click at [138, 53] on button "Profile" at bounding box center [134, 56] width 41 height 22
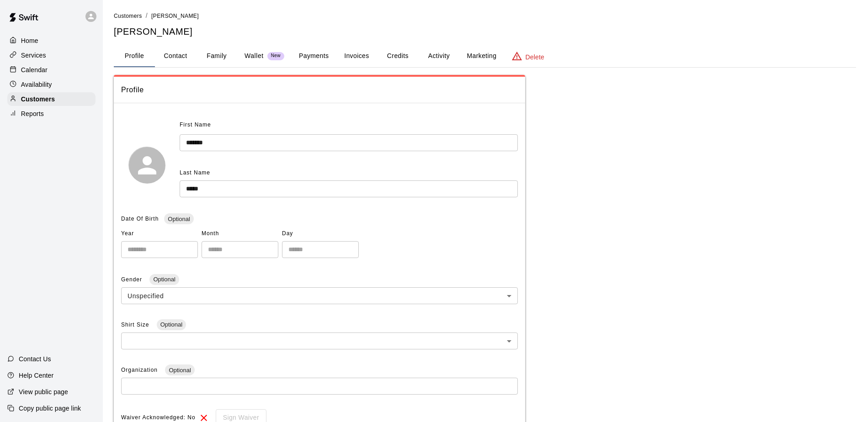
click at [55, 75] on div "Calendar" at bounding box center [51, 70] width 88 height 14
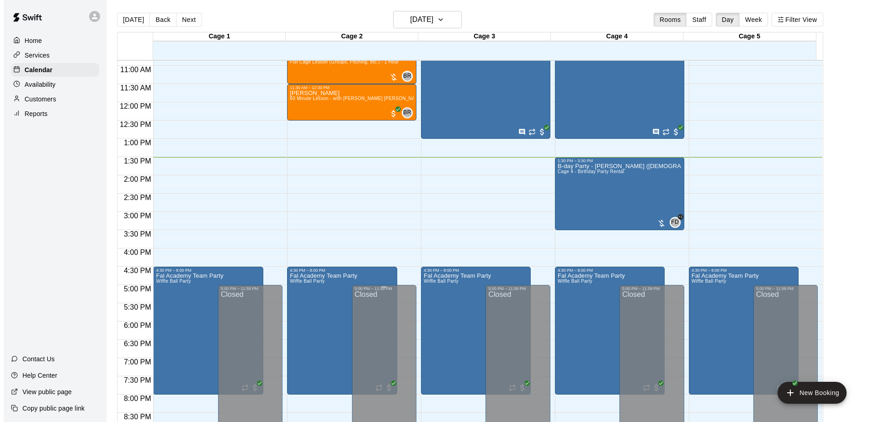
scroll to position [369, 0]
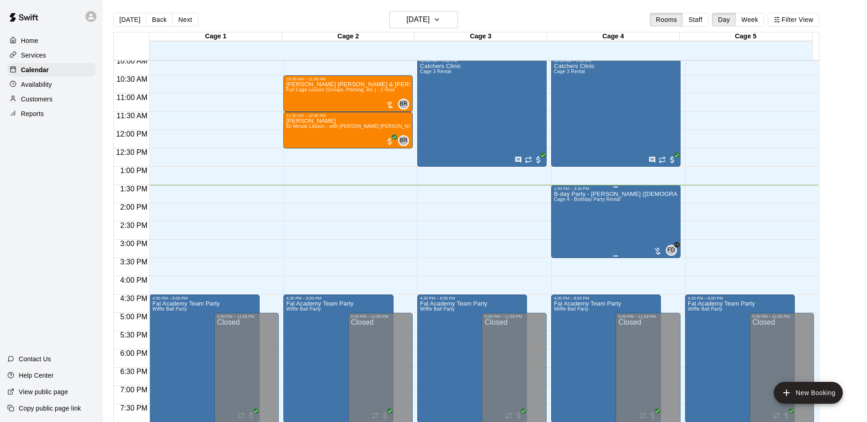
click at [599, 223] on div "B-day Party - [PERSON_NAME] ([DEMOGRAPHIC_DATA]) Cage 4 - Birthday Party Rental" at bounding box center [616, 402] width 124 height 422
